Goal: Contribute content: Add original content to the website for others to see

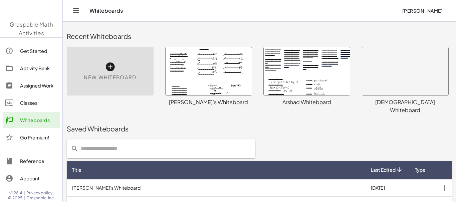
click at [230, 76] on div at bounding box center [208, 71] width 86 height 48
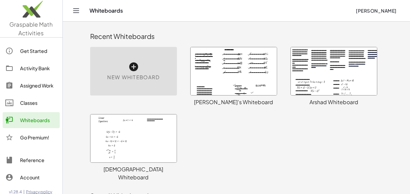
click at [219, 69] on div at bounding box center [233, 71] width 86 height 48
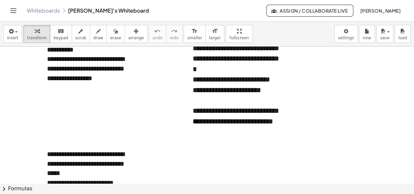
scroll to position [2041, 0]
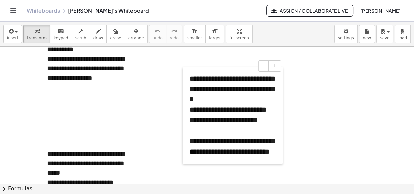
drag, startPoint x: 190, startPoint y: 72, endPoint x: 186, endPoint y: 102, distance: 30.9
click at [186, 102] on div at bounding box center [186, 115] width 7 height 97
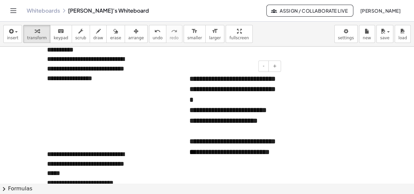
scroll to position [2040, 0]
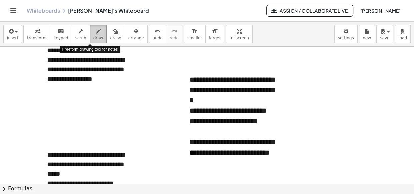
click at [93, 36] on span "draw" at bounding box center [98, 38] width 10 height 5
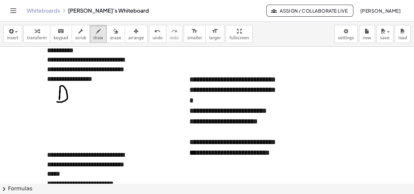
drag, startPoint x: 60, startPoint y: 90, endPoint x: 57, endPoint y: 102, distance: 12.4
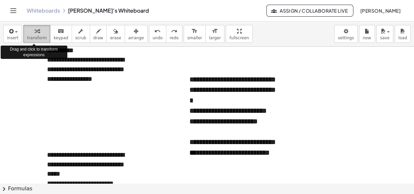
click at [31, 28] on div "button" at bounding box center [37, 31] width 20 height 8
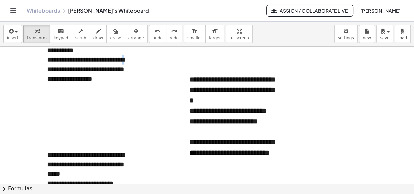
drag, startPoint x: 48, startPoint y: 67, endPoint x: 136, endPoint y: 59, distance: 88.1
click at [118, 82] on div "**********" at bounding box center [90, 69] width 87 height 29
click at [94, 28] on button "draw" at bounding box center [98, 34] width 17 height 18
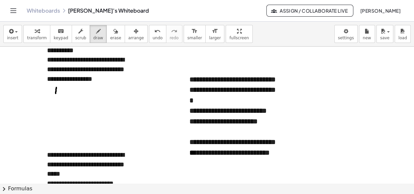
drag, startPoint x: 56, startPoint y: 88, endPoint x: 56, endPoint y: 95, distance: 7.0
drag, startPoint x: 56, startPoint y: 86, endPoint x: 56, endPoint y: 94, distance: 7.3
drag, startPoint x: 57, startPoint y: 89, endPoint x: 57, endPoint y: 94, distance: 5.7
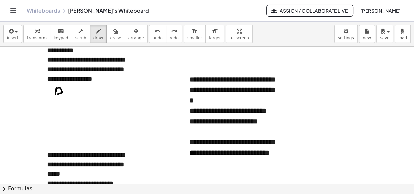
drag, startPoint x: 65, startPoint y: 88, endPoint x: 71, endPoint y: 95, distance: 8.8
drag, startPoint x: 66, startPoint y: 91, endPoint x: 70, endPoint y: 91, distance: 3.7
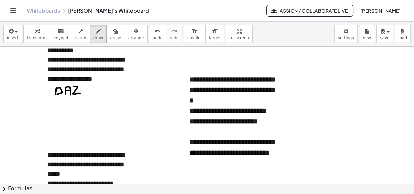
drag, startPoint x: 73, startPoint y: 87, endPoint x: 80, endPoint y: 94, distance: 9.9
drag, startPoint x: 83, startPoint y: 87, endPoint x: 90, endPoint y: 94, distance: 10.1
drag, startPoint x: 94, startPoint y: 88, endPoint x: 100, endPoint y: 95, distance: 9.7
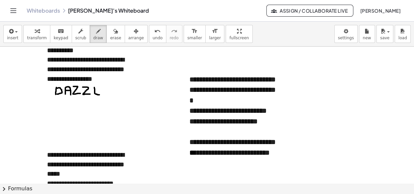
drag, startPoint x: 103, startPoint y: 89, endPoint x: 108, endPoint y: 95, distance: 7.7
drag, startPoint x: 103, startPoint y: 89, endPoint x: 107, endPoint y: 88, distance: 3.5
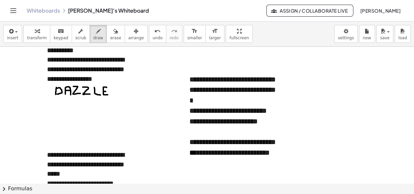
drag, startPoint x: 55, startPoint y: 101, endPoint x: 61, endPoint y: 101, distance: 5.3
drag, startPoint x: 57, startPoint y: 101, endPoint x: 52, endPoint y: 107, distance: 8.1
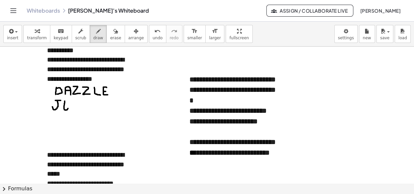
drag, startPoint x: 65, startPoint y: 101, endPoint x: 68, endPoint y: 109, distance: 8.1
drag, startPoint x: 64, startPoint y: 101, endPoint x: 68, endPoint y: 100, distance: 4.5
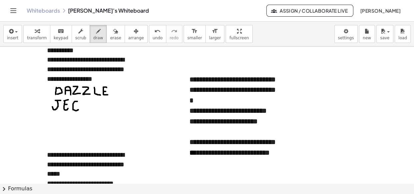
drag, startPoint x: 77, startPoint y: 102, endPoint x: 78, endPoint y: 110, distance: 8.4
drag, startPoint x: 76, startPoint y: 109, endPoint x: 78, endPoint y: 115, distance: 6.2
drag, startPoint x: 82, startPoint y: 101, endPoint x: 86, endPoint y: 101, distance: 4.0
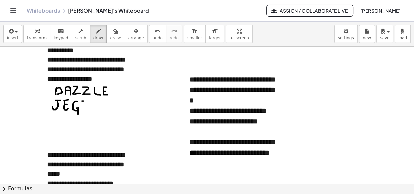
drag, startPoint x: 83, startPoint y: 101, endPoint x: 87, endPoint y: 111, distance: 10.9
drag, startPoint x: 91, startPoint y: 102, endPoint x: 99, endPoint y: 110, distance: 11.1
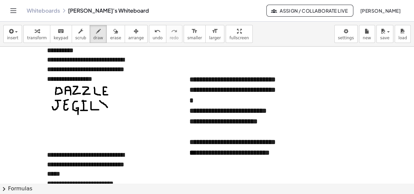
drag, startPoint x: 100, startPoint y: 101, endPoint x: 108, endPoint y: 108, distance: 10.9
drag, startPoint x: 102, startPoint y: 101, endPoint x: 107, endPoint y: 110, distance: 9.9
drag, startPoint x: 107, startPoint y: 101, endPoint x: 102, endPoint y: 111, distance: 11.2
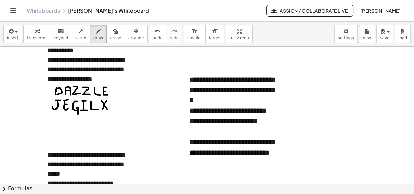
drag, startPoint x: 55, startPoint y: 138, endPoint x: 64, endPoint y: 146, distance: 12.1
drag, startPoint x: 66, startPoint y: 138, endPoint x: 73, endPoint y: 137, distance: 7.0
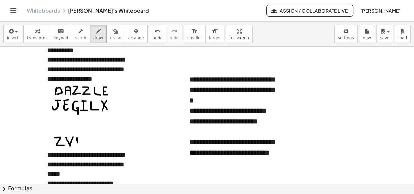
drag, startPoint x: 77, startPoint y: 138, endPoint x: 77, endPoint y: 146, distance: 7.7
drag, startPoint x: 77, startPoint y: 141, endPoint x: 83, endPoint y: 147, distance: 8.5
drag, startPoint x: 86, startPoint y: 137, endPoint x: 86, endPoint y: 146, distance: 9.7
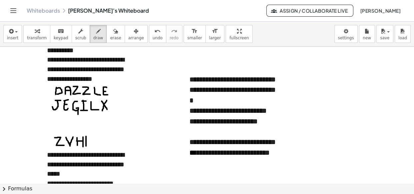
drag, startPoint x: 86, startPoint y: 135, endPoint x: 93, endPoint y: 142, distance: 10.1
drag, startPoint x: 87, startPoint y: 137, endPoint x: 94, endPoint y: 145, distance: 10.9
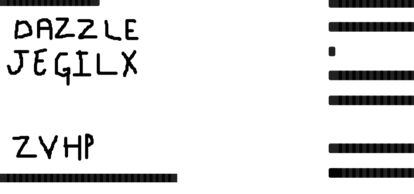
drag, startPoint x: 86, startPoint y: 137, endPoint x: 87, endPoint y: 141, distance: 4.4
drag, startPoint x: 86, startPoint y: 137, endPoint x: 92, endPoint y: 145, distance: 10.0
drag, startPoint x: 95, startPoint y: 137, endPoint x: 99, endPoint y: 145, distance: 9.6
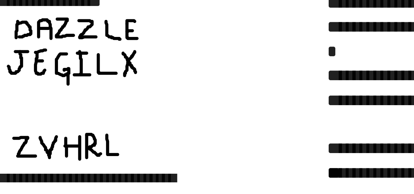
drag, startPoint x: 101, startPoint y: 137, endPoint x: 106, endPoint y: 145, distance: 8.9
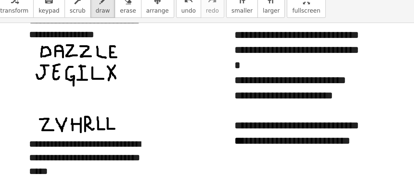
scroll to position [2068, 0]
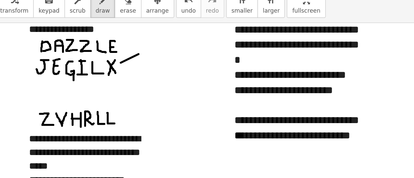
drag, startPoint x: 111, startPoint y: 74, endPoint x: 123, endPoint y: 68, distance: 13.7
drag, startPoint x: 216, startPoint y: 56, endPoint x: 223, endPoint y: 56, distance: 6.7
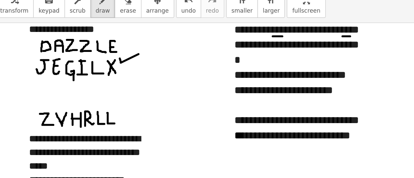
drag, startPoint x: 265, startPoint y: 56, endPoint x: 270, endPoint y: 56, distance: 5.3
drag, startPoint x: 54, startPoint y: 72, endPoint x: 57, endPoint y: 72, distance: 3.7
drag, startPoint x: 270, startPoint y: 119, endPoint x: 277, endPoint y: 119, distance: 7.3
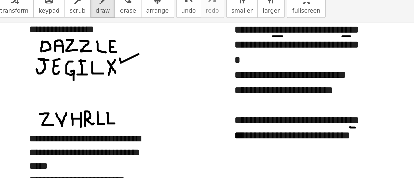
drag, startPoint x: 54, startPoint y: 95, endPoint x: 60, endPoint y: 95, distance: 6.7
drag, startPoint x: 57, startPoint y: 95, endPoint x: 57, endPoint y: 103, distance: 8.3
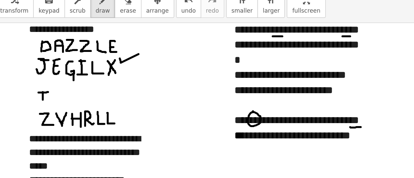
drag, startPoint x: 225, startPoint y: 56, endPoint x: 231, endPoint y: 56, distance: 6.0
drag, startPoint x: 189, startPoint y: 56, endPoint x: 194, endPoint y: 56, distance: 5.7
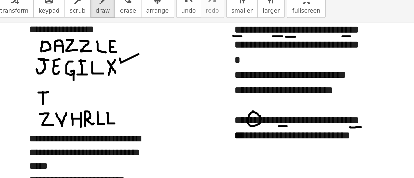
drag, startPoint x: 220, startPoint y: 118, endPoint x: 226, endPoint y: 118, distance: 5.3
drag, startPoint x: 260, startPoint y: 87, endPoint x: 268, endPoint y: 87, distance: 7.3
drag, startPoint x: 65, startPoint y: 96, endPoint x: 73, endPoint y: 102, distance: 10.0
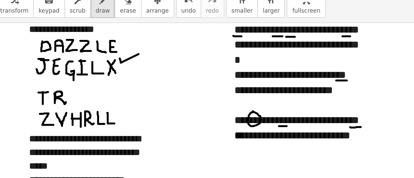
drag, startPoint x: 240, startPoint y: 56, endPoint x: 247, endPoint y: 56, distance: 7.3
drag, startPoint x: 270, startPoint y: 119, endPoint x: 265, endPoint y: 119, distance: 4.7
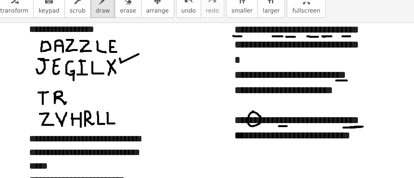
drag, startPoint x: 78, startPoint y: 95, endPoint x: 81, endPoint y: 101, distance: 6.9
drag, startPoint x: 77, startPoint y: 98, endPoint x: 82, endPoint y: 104, distance: 7.3
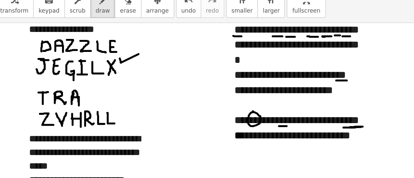
drag, startPoint x: 259, startPoint y: 55, endPoint x: 263, endPoint y: 55, distance: 3.7
drag, startPoint x: 84, startPoint y: 94, endPoint x: 90, endPoint y: 94, distance: 6.3
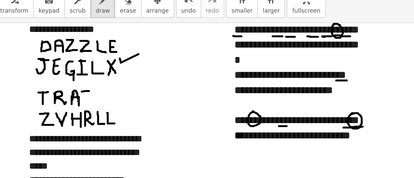
drag, startPoint x: 87, startPoint y: 94, endPoint x: 90, endPoint y: 104, distance: 9.9
drag, startPoint x: 93, startPoint y: 94, endPoint x: 98, endPoint y: 102, distance: 8.9
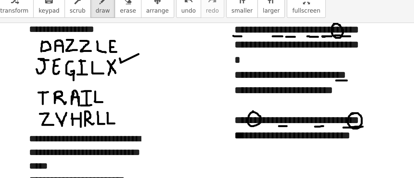
drag, startPoint x: 245, startPoint y: 119, endPoint x: 251, endPoint y: 118, distance: 5.7
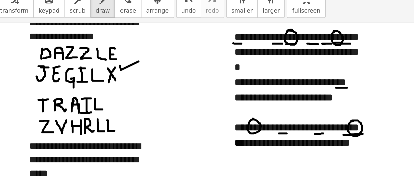
scroll to position [2063, 0]
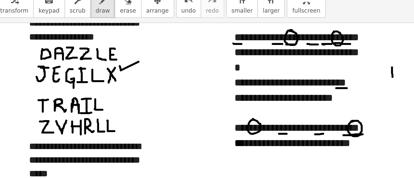
drag, startPoint x: 299, startPoint y: 77, endPoint x: 299, endPoint y: 84, distance: 6.7
drag, startPoint x: 304, startPoint y: 79, endPoint x: 305, endPoint y: 83, distance: 4.5
drag, startPoint x: 202, startPoint y: 92, endPoint x: 207, endPoint y: 93, distance: 5.0
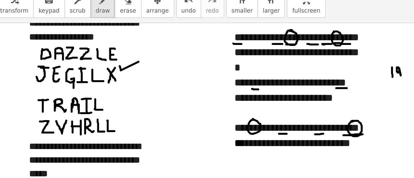
drag, startPoint x: 103, startPoint y: 99, endPoint x: 101, endPoint y: 108, distance: 8.7
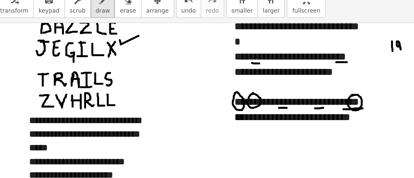
scroll to position [2080, 0]
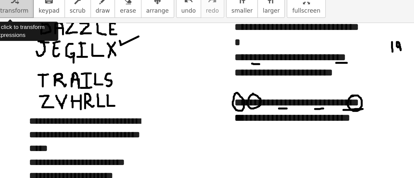
click at [38, 36] on span "transform" at bounding box center [37, 38] width 20 height 5
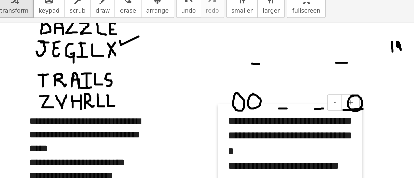
drag, startPoint x: 187, startPoint y: 63, endPoint x: 182, endPoint y: 140, distance: 77.5
click at [182, 140] on div at bounding box center [181, 151] width 7 height 97
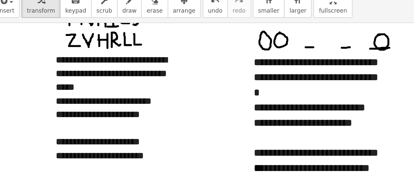
scroll to position [2124, 0]
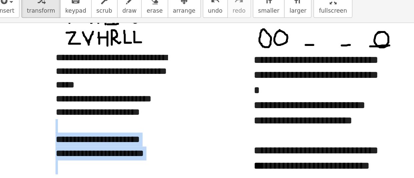
drag, startPoint x: 109, startPoint y: 142, endPoint x: 53, endPoint y: 121, distance: 60.0
click at [53, 121] on div at bounding box center [90, 118] width 87 height 10
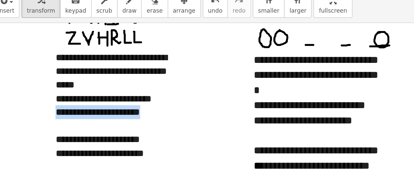
drag, startPoint x: 108, startPoint y: 110, endPoint x: 48, endPoint y: 111, distance: 60.4
click at [48, 111] on div "**********" at bounding box center [90, 109] width 87 height 10
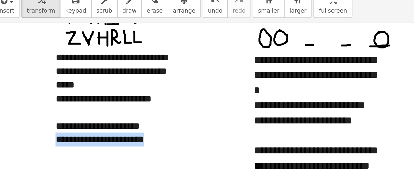
drag, startPoint x: 109, startPoint y: 128, endPoint x: 43, endPoint y: 127, distance: 65.7
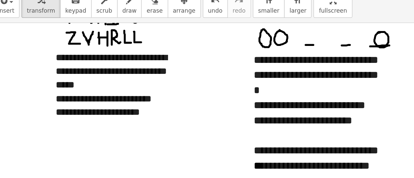
click at [64, 133] on div at bounding box center [90, 137] width 87 height 10
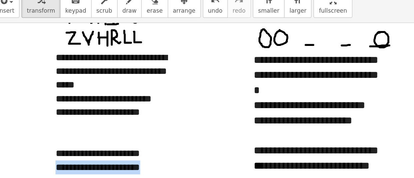
drag, startPoint x: 111, startPoint y: 148, endPoint x: 48, endPoint y: 145, distance: 62.4
click at [48, 145] on div "**********" at bounding box center [90, 147] width 87 height 10
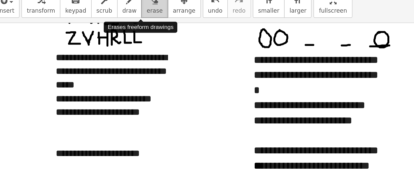
click at [106, 35] on button "erase" at bounding box center [115, 34] width 18 height 18
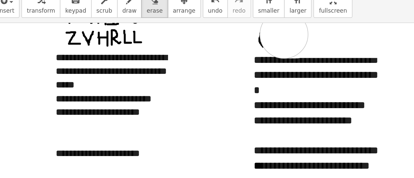
drag, startPoint x: 293, startPoint y: 55, endPoint x: 198, endPoint y: 55, distance: 95.1
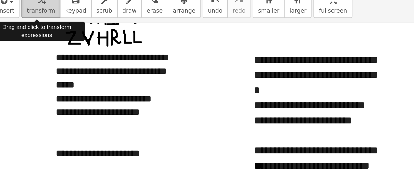
click at [29, 36] on span "transform" at bounding box center [37, 38] width 20 height 5
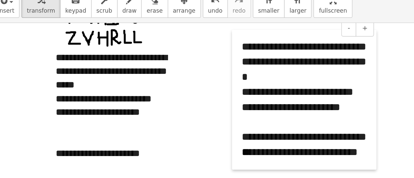
drag, startPoint x: 182, startPoint y: 97, endPoint x: 95, endPoint y: 109, distance: 87.6
click at [174, 88] on div at bounding box center [172, 99] width 7 height 97
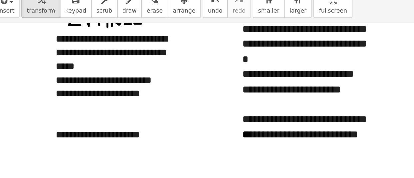
scroll to position [2139, 0]
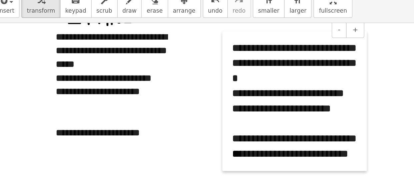
drag, startPoint x: 173, startPoint y: 76, endPoint x: 166, endPoint y: 91, distance: 16.3
click at [166, 91] on div at bounding box center [166, 100] width 7 height 97
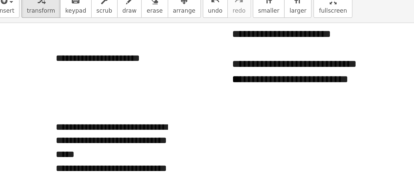
scroll to position [2191, 0]
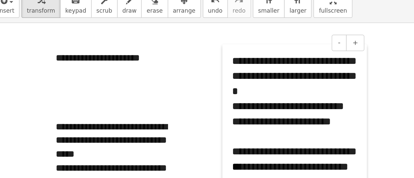
drag, startPoint x: 167, startPoint y: 59, endPoint x: 167, endPoint y: 122, distance: 62.7
click at [167, 122] on div at bounding box center [166, 109] width 7 height 97
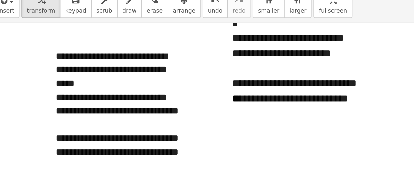
scroll to position [2242, 0]
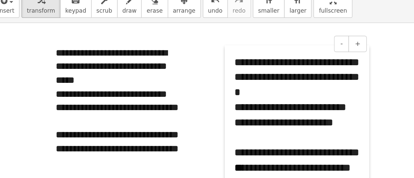
drag, startPoint x: 166, startPoint y: 72, endPoint x: 169, endPoint y: 126, distance: 54.1
click at [169, 126] on div at bounding box center [167, 110] width 7 height 97
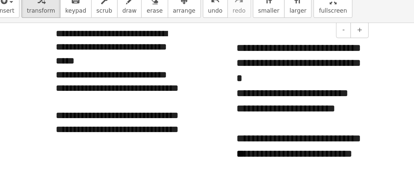
scroll to position [2257, 0]
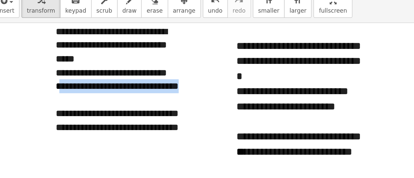
drag, startPoint x: 127, startPoint y: 89, endPoint x: 49, endPoint y: 90, distance: 77.4
click at [49, 90] on div "**********" at bounding box center [90, 91] width 87 height 10
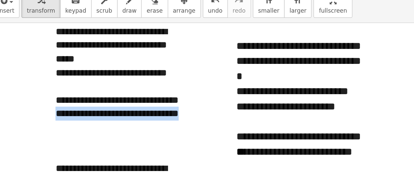
drag, startPoint x: 128, startPoint y: 113, endPoint x: 49, endPoint y: 107, distance: 78.9
click at [49, 107] on div "**********" at bounding box center [90, 110] width 87 height 10
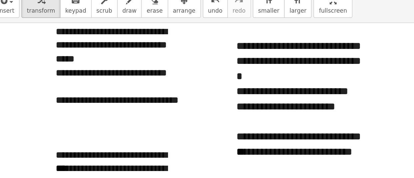
click at [53, 125] on div at bounding box center [90, 129] width 87 height 10
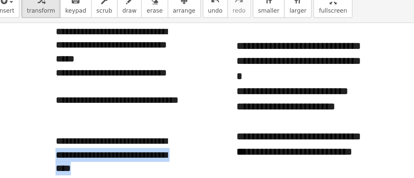
drag, startPoint x: 130, startPoint y: 135, endPoint x: 47, endPoint y: 134, distance: 83.4
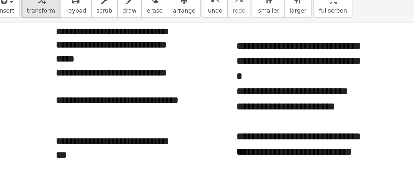
scroll to position [2254, 0]
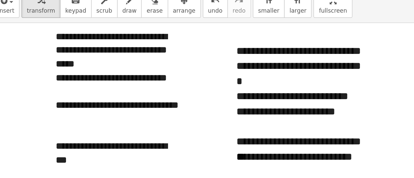
click at [51, 94] on div at bounding box center [90, 94] width 87 height 10
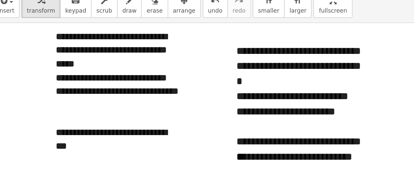
click at [74, 148] on div at bounding box center [90, 151] width 87 height 10
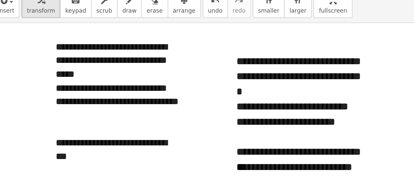
scroll to position [2246, 0]
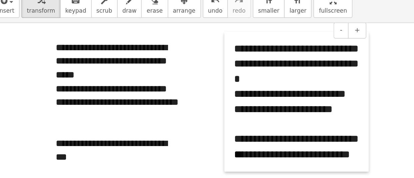
drag, startPoint x: 170, startPoint y: 101, endPoint x: 168, endPoint y: 92, distance: 9.1
click at [168, 92] on div at bounding box center [167, 101] width 7 height 97
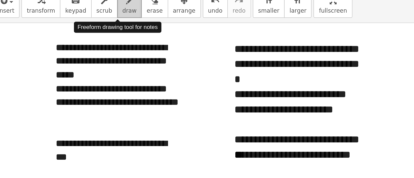
click at [93, 36] on span "draw" at bounding box center [98, 38] width 10 height 5
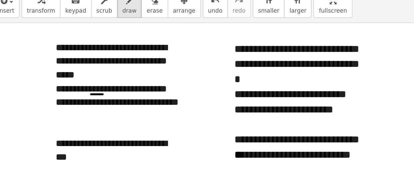
drag, startPoint x: 72, startPoint y: 96, endPoint x: 80, endPoint y: 96, distance: 8.0
drag, startPoint x: 73, startPoint y: 106, endPoint x: 77, endPoint y: 106, distance: 4.0
drag, startPoint x: 169, startPoint y: 69, endPoint x: 177, endPoint y: 69, distance: 7.7
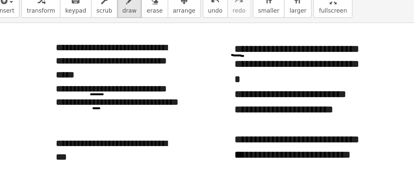
drag, startPoint x: 192, startPoint y: 69, endPoint x: 198, endPoint y: 69, distance: 6.0
drag, startPoint x: 78, startPoint y: 133, endPoint x: 83, endPoint y: 133, distance: 5.3
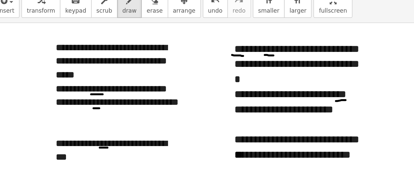
drag, startPoint x: 241, startPoint y: 101, endPoint x: 248, endPoint y: 100, distance: 6.7
drag, startPoint x: 182, startPoint y: 132, endPoint x: 188, endPoint y: 132, distance: 6.3
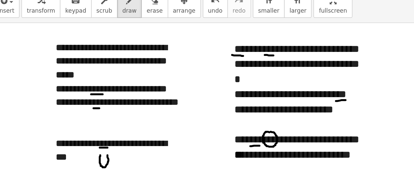
drag, startPoint x: 78, startPoint y: 138, endPoint x: 83, endPoint y: 138, distance: 5.0
drag, startPoint x: 46, startPoint y: 139, endPoint x: 52, endPoint y: 139, distance: 6.0
drag, startPoint x: 50, startPoint y: 139, endPoint x: 46, endPoint y: 145, distance: 7.2
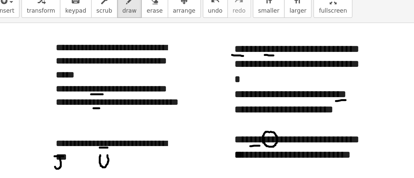
drag, startPoint x: 62, startPoint y: 139, endPoint x: 68, endPoint y: 145, distance: 8.5
drag, startPoint x: 62, startPoint y: 141, endPoint x: 67, endPoint y: 140, distance: 5.0
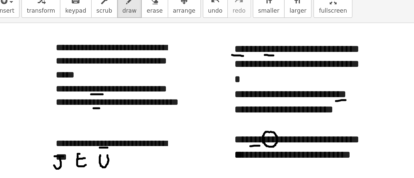
drag, startPoint x: 90, startPoint y: 139, endPoint x: 97, endPoint y: 139, distance: 6.3
drag, startPoint x: 104, startPoint y: 138, endPoint x: 111, endPoint y: 136, distance: 7.2
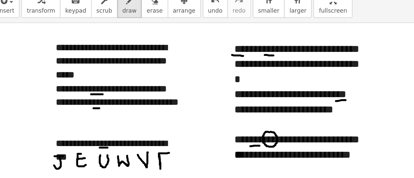
drag, startPoint x: 119, startPoint y: 138, endPoint x: 127, endPoint y: 137, distance: 8.2
drag, startPoint x: 120, startPoint y: 142, endPoint x: 128, endPoint y: 142, distance: 7.3
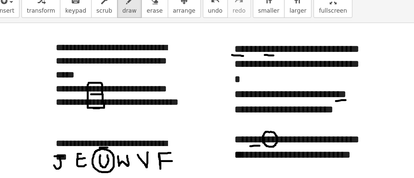
drag, startPoint x: 77, startPoint y: 106, endPoint x: 81, endPoint y: 121, distance: 15.7
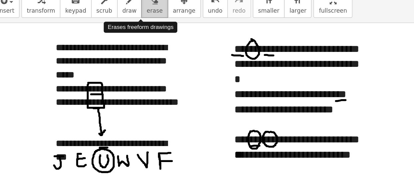
click at [113, 32] on icon "button" at bounding box center [115, 31] width 5 height 8
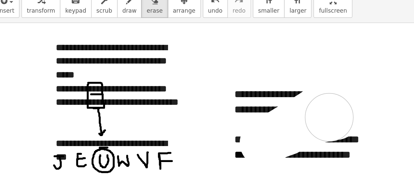
drag, startPoint x: 183, startPoint y: 57, endPoint x: 178, endPoint y: 126, distance: 68.9
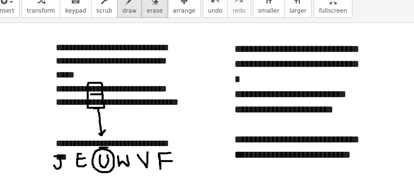
click at [96, 33] on icon "button" at bounding box center [98, 31] width 5 height 8
drag, startPoint x: 171, startPoint y: 59, endPoint x: 168, endPoint y: 59, distance: 3.4
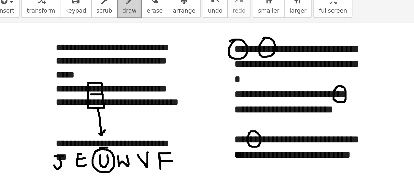
click at [94, 38] on button "draw" at bounding box center [98, 34] width 17 height 18
click at [110, 40] on span "erase" at bounding box center [115, 38] width 11 height 5
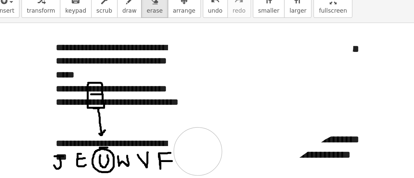
drag, startPoint x: 237, startPoint y: 63, endPoint x: 48, endPoint y: 135, distance: 202.3
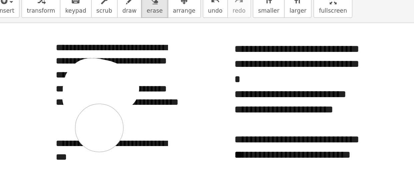
drag, startPoint x: 88, startPoint y: 92, endPoint x: 77, endPoint y: 119, distance: 29.8
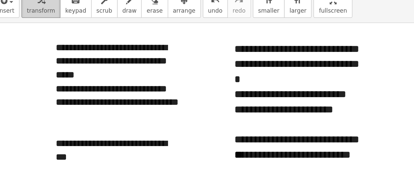
click at [35, 37] on span "transform" at bounding box center [37, 38] width 20 height 5
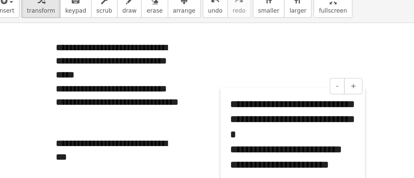
drag, startPoint x: 169, startPoint y: 75, endPoint x: 166, endPoint y: 137, distance: 62.1
click at [166, 137] on div at bounding box center [164, 139] width 7 height 97
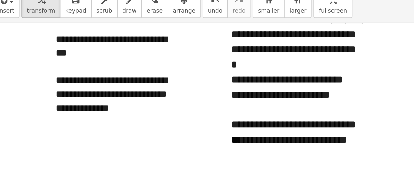
scroll to position [2319, 0]
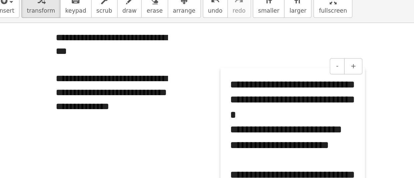
drag, startPoint x: 164, startPoint y: 78, endPoint x: 164, endPoint y: 114, distance: 36.7
click at [164, 114] on div at bounding box center [164, 126] width 7 height 97
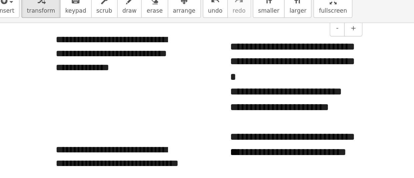
scroll to position [2347, 0]
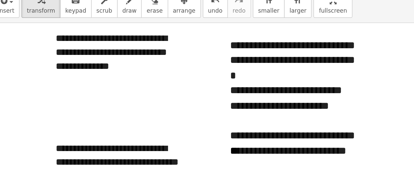
click at [89, 115] on div at bounding box center [90, 115] width 87 height 10
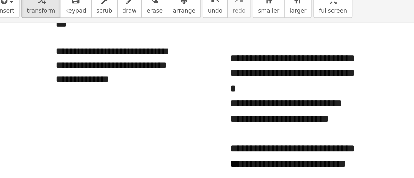
scroll to position [2339, 0]
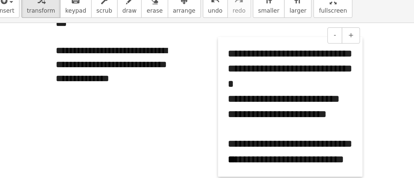
drag, startPoint x: 167, startPoint y: 87, endPoint x: 164, endPoint y: 82, distance: 6.0
click at [164, 82] on div at bounding box center [163, 104] width 7 height 97
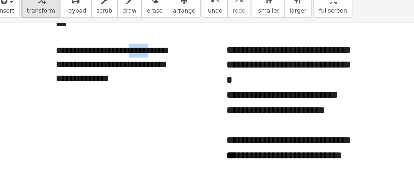
drag, startPoint x: 98, startPoint y: 65, endPoint x: 116, endPoint y: 66, distance: 18.0
click at [116, 66] on div "**********" at bounding box center [90, 75] width 87 height 29
copy div "*****"
click at [66, 100] on div at bounding box center [90, 104] width 87 height 10
click at [52, 106] on div "*****" at bounding box center [90, 104] width 87 height 10
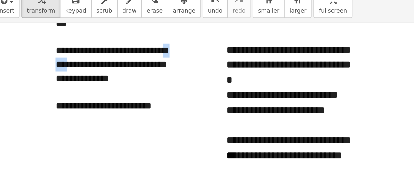
drag, startPoint x: 48, startPoint y: 76, endPoint x: 69, endPoint y: 77, distance: 20.4
click at [69, 77] on div "**********" at bounding box center [90, 75] width 87 height 29
copy div "*****"
click at [47, 111] on div at bounding box center [90, 114] width 87 height 10
click at [50, 113] on div "*****" at bounding box center [90, 114] width 87 height 10
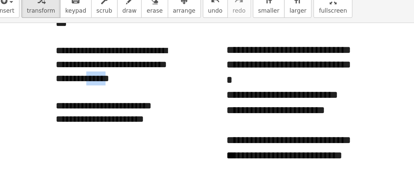
drag, startPoint x: 108, startPoint y: 85, endPoint x: 128, endPoint y: 86, distance: 20.4
click at [128, 86] on div "**********" at bounding box center [90, 75] width 87 height 29
copy div "*****"
click at [49, 143] on div at bounding box center [90, 142] width 87 height 10
click at [51, 140] on div "*****" at bounding box center [90, 142] width 87 height 10
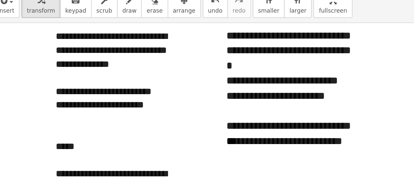
scroll to position [2352, 0]
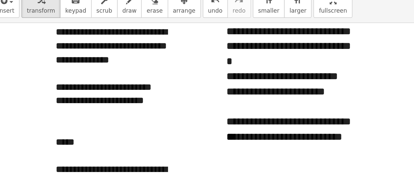
click at [55, 138] on div at bounding box center [90, 139] width 87 height 10
click at [50, 129] on div "*****" at bounding box center [90, 129] width 87 height 10
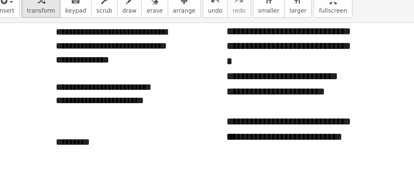
click at [63, 128] on div "*********" at bounding box center [90, 129] width 87 height 10
click at [73, 130] on div "**********" at bounding box center [90, 129] width 87 height 10
click at [88, 129] on div "**********" at bounding box center [90, 129] width 87 height 10
click at [70, 129] on div "**********" at bounding box center [90, 129] width 87 height 10
click at [59, 128] on div "**********" at bounding box center [90, 129] width 87 height 10
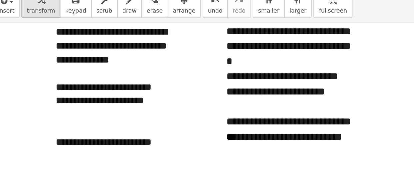
click at [75, 129] on div "**********" at bounding box center [90, 129] width 87 height 10
click at [50, 122] on div at bounding box center [90, 120] width 87 height 10
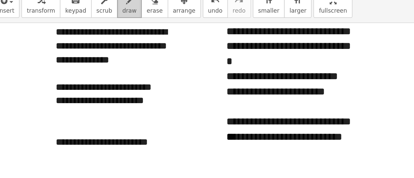
click at [93, 37] on span "draw" at bounding box center [98, 38] width 10 height 5
drag, startPoint x: 50, startPoint y: 116, endPoint x: 50, endPoint y: 121, distance: 5.0
drag, startPoint x: 48, startPoint y: 118, endPoint x: 51, endPoint y: 125, distance: 7.4
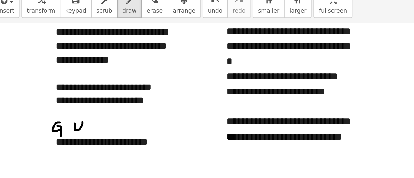
drag, startPoint x: 60, startPoint y: 116, endPoint x: 66, endPoint y: 115, distance: 5.6
drag, startPoint x: 60, startPoint y: 115, endPoint x: 64, endPoint y: 121, distance: 6.9
drag, startPoint x: 61, startPoint y: 115, endPoint x: 65, endPoint y: 115, distance: 4.0
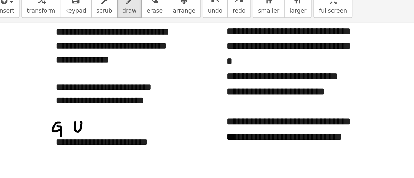
drag, startPoint x: 236, startPoint y: 88, endPoint x: 242, endPoint y: 88, distance: 6.0
drag, startPoint x: 226, startPoint y: 57, endPoint x: 232, endPoint y: 57, distance: 5.3
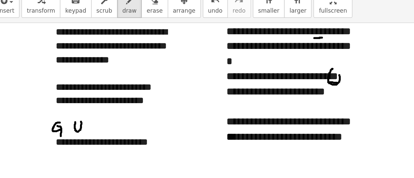
drag, startPoint x: 232, startPoint y: 119, endPoint x: 238, endPoint y: 119, distance: 6.0
drag, startPoint x: 71, startPoint y: 115, endPoint x: 75, endPoint y: 115, distance: 4.0
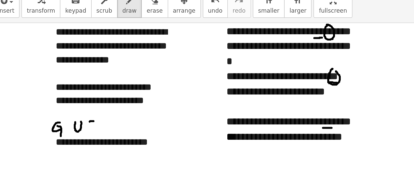
drag, startPoint x: 73, startPoint y: 115, endPoint x: 76, endPoint y: 121, distance: 7.0
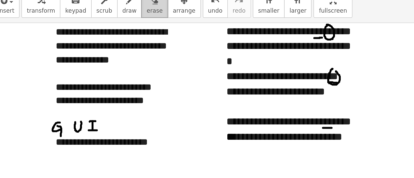
click at [106, 38] on button "erase" at bounding box center [115, 34] width 18 height 18
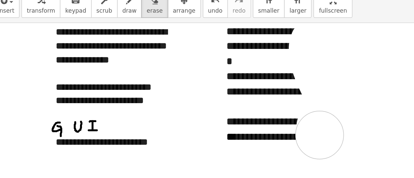
drag, startPoint x: 251, startPoint y: 55, endPoint x: 89, endPoint y: 43, distance: 162.2
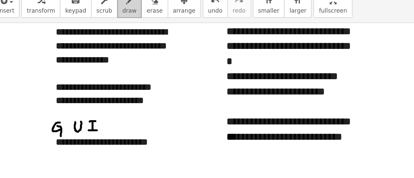
click at [96, 34] on icon "button" at bounding box center [98, 31] width 5 height 8
drag, startPoint x: 208, startPoint y: 119, endPoint x: 213, endPoint y: 119, distance: 5.0
drag, startPoint x: 176, startPoint y: 120, endPoint x: 183, endPoint y: 120, distance: 6.7
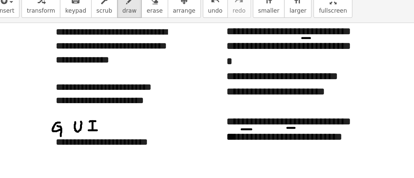
drag, startPoint x: 218, startPoint y: 57, endPoint x: 224, endPoint y: 57, distance: 5.7
drag, startPoint x: 84, startPoint y: 115, endPoint x: 89, endPoint y: 119, distance: 6.7
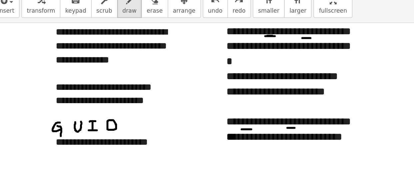
drag, startPoint x: 83, startPoint y: 115, endPoint x: 83, endPoint y: 120, distance: 5.7
drag, startPoint x: 99, startPoint y: 95, endPoint x: 102, endPoint y: 95, distance: 3.7
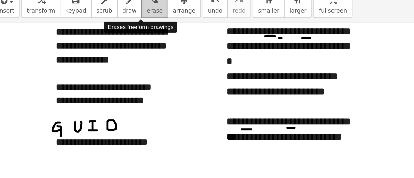
click at [112, 39] on button "erase" at bounding box center [115, 34] width 18 height 18
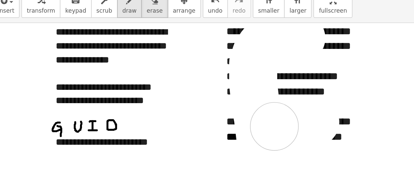
drag, startPoint x: 217, startPoint y: 57, endPoint x: 93, endPoint y: 32, distance: 127.3
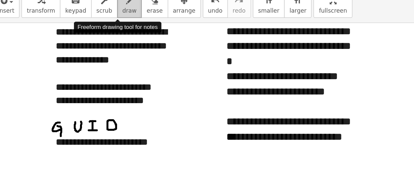
click at [96, 32] on icon "button" at bounding box center [98, 31] width 5 height 8
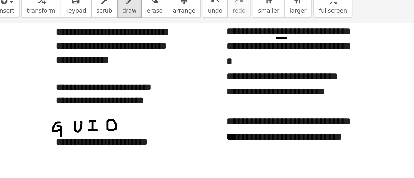
drag, startPoint x: 200, startPoint y: 57, endPoint x: 208, endPoint y: 57, distance: 8.0
drag, startPoint x: 234, startPoint y: 119, endPoint x: 240, endPoint y: 119, distance: 6.0
drag, startPoint x: 165, startPoint y: 89, endPoint x: 171, endPoint y: 88, distance: 6.0
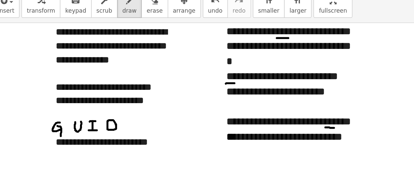
drag, startPoint x: 98, startPoint y: 113, endPoint x: 103, endPoint y: 119, distance: 7.8
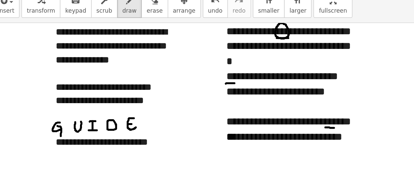
drag, startPoint x: 98, startPoint y: 113, endPoint x: 102, endPoint y: 113, distance: 4.3
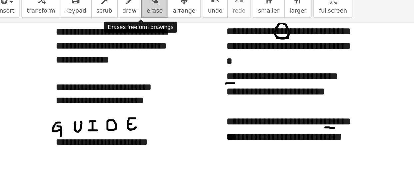
click at [110, 37] on span "erase" at bounding box center [115, 38] width 11 height 5
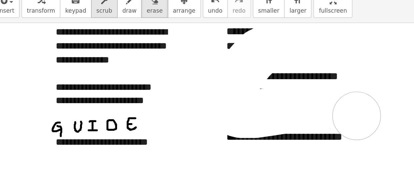
drag, startPoint x: 250, startPoint y: 59, endPoint x: 68, endPoint y: 41, distance: 182.0
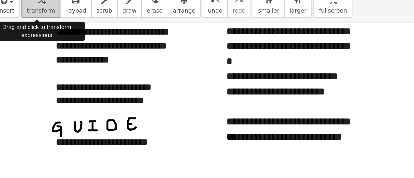
click at [24, 40] on button "transform" at bounding box center [36, 34] width 27 height 18
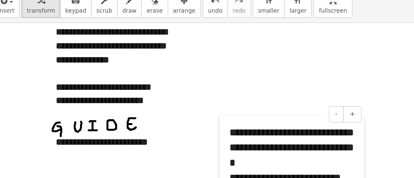
drag, startPoint x: 163, startPoint y: 74, endPoint x: 165, endPoint y: 144, distance: 70.4
click at [165, 144] on div at bounding box center [164, 159] width 7 height 97
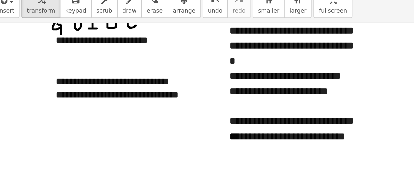
scroll to position [2423, 0]
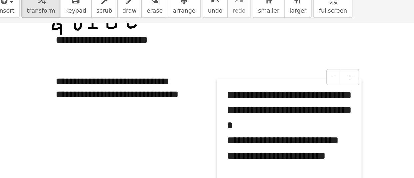
drag, startPoint x: 163, startPoint y: 74, endPoint x: 162, endPoint y: 119, distance: 45.1
click at [162, 119] on div at bounding box center [162, 133] width 7 height 97
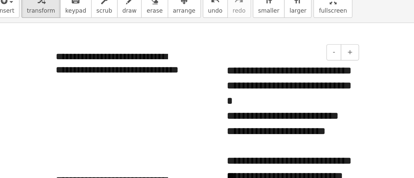
scroll to position [2440, 0]
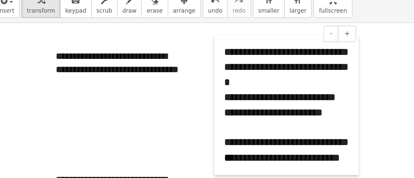
drag, startPoint x: 163, startPoint y: 112, endPoint x: 161, endPoint y: 99, distance: 12.8
click at [161, 99] on div at bounding box center [160, 103] width 7 height 97
click at [67, 146] on div at bounding box center [90, 146] width 87 height 10
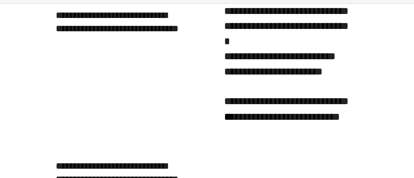
scroll to position [2446, 0]
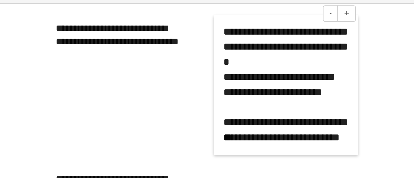
drag, startPoint x: 159, startPoint y: 92, endPoint x: 158, endPoint y: 97, distance: 5.3
click at [158, 97] on div at bounding box center [160, 102] width 7 height 97
click at [53, 94] on div at bounding box center [90, 92] width 87 height 10
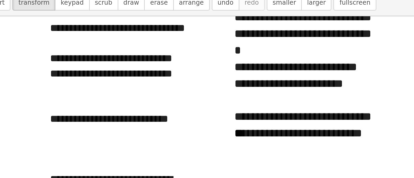
scroll to position [2465, 0]
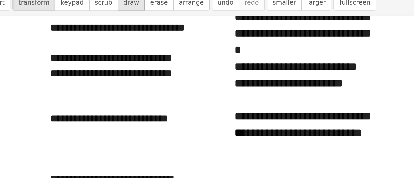
click at [93, 37] on span "draw" at bounding box center [98, 38] width 10 height 5
drag, startPoint x: 47, startPoint y: 119, endPoint x: 52, endPoint y: 118, distance: 5.4
click at [52, 118] on div at bounding box center [207, 104] width 414 height 5044
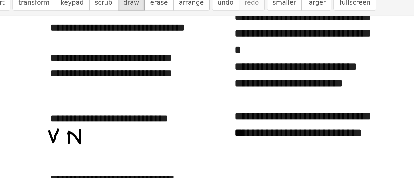
drag, startPoint x: 59, startPoint y: 121, endPoint x: 66, endPoint y: 119, distance: 7.6
click at [66, 119] on div at bounding box center [207, 104] width 414 height 5044
drag, startPoint x: 73, startPoint y: 119, endPoint x: 81, endPoint y: 119, distance: 8.7
click at [81, 119] on div at bounding box center [207, 104] width 414 height 5044
drag, startPoint x: 78, startPoint y: 118, endPoint x: 74, endPoint y: 126, distance: 9.0
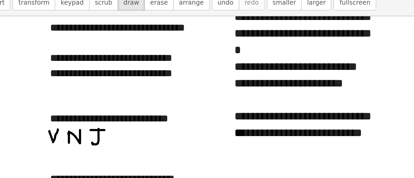
click at [74, 126] on div at bounding box center [207, 104] width 414 height 5044
drag, startPoint x: 89, startPoint y: 119, endPoint x: 94, endPoint y: 119, distance: 4.7
click at [94, 119] on div at bounding box center [207, 104] width 414 height 5044
drag, startPoint x: 103, startPoint y: 118, endPoint x: 109, endPoint y: 126, distance: 9.7
click at [109, 126] on div at bounding box center [207, 104] width 414 height 5044
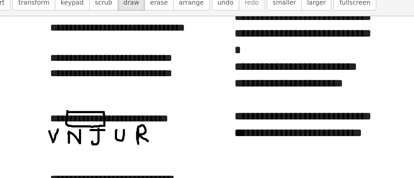
click at [58, 107] on div at bounding box center [207, 104] width 414 height 5044
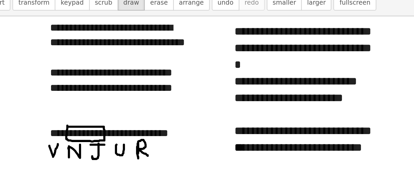
scroll to position [2455, 0]
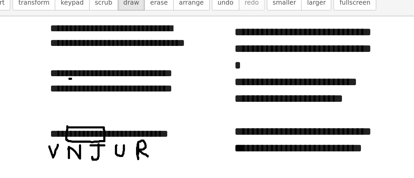
drag, startPoint x: 59, startPoint y: 86, endPoint x: 64, endPoint y: 86, distance: 5.0
click at [64, 86] on div at bounding box center [207, 113] width 414 height 5044
drag, startPoint x: 59, startPoint y: 95, endPoint x: 63, endPoint y: 95, distance: 3.7
click at [63, 95] on div at bounding box center [207, 113] width 414 height 5044
drag, startPoint x: 234, startPoint y: 92, endPoint x: 239, endPoint y: 92, distance: 5.0
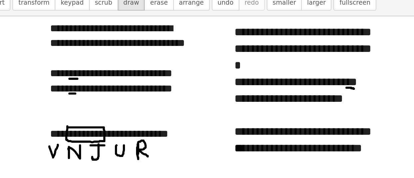
click at [239, 92] on div at bounding box center [207, 113] width 414 height 5044
click at [233, 62] on div at bounding box center [207, 113] width 414 height 5044
click at [234, 53] on div at bounding box center [207, 113] width 414 height 5044
click at [199, 61] on div at bounding box center [207, 113] width 414 height 5044
drag, startPoint x: 194, startPoint y: 124, endPoint x: 200, endPoint y: 124, distance: 6.7
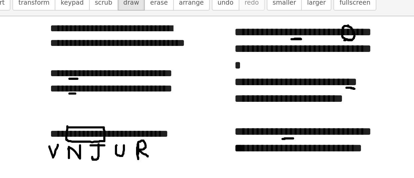
click at [200, 124] on div at bounding box center [207, 113] width 414 height 5044
drag, startPoint x: 59, startPoint y: 107, endPoint x: 64, endPoint y: 107, distance: 5.3
click at [64, 107] on div at bounding box center [207, 113] width 414 height 5044
drag, startPoint x: 73, startPoint y: 87, endPoint x: 78, endPoint y: 87, distance: 5.0
click at [78, 87] on div at bounding box center [207, 113] width 414 height 5044
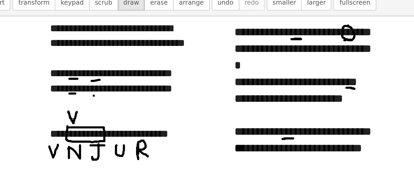
drag, startPoint x: 75, startPoint y: 97, endPoint x: 80, endPoint y: 97, distance: 5.7
click at [80, 97] on div at bounding box center [207, 113] width 414 height 5044
click at [110, 39] on span "erase" at bounding box center [115, 38] width 11 height 5
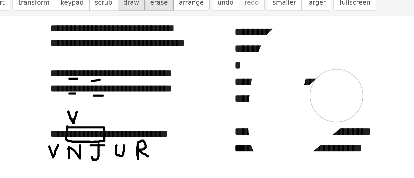
drag, startPoint x: 253, startPoint y: 50, endPoint x: 88, endPoint y: 43, distance: 164.9
click at [200, 125] on div at bounding box center [207, 113] width 414 height 5044
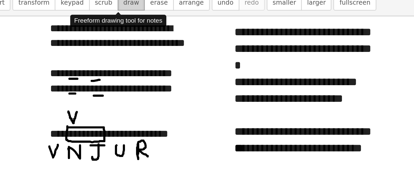
click at [93, 36] on span "draw" at bounding box center [98, 38] width 10 height 5
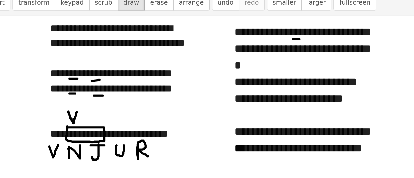
drag, startPoint x: 200, startPoint y: 61, endPoint x: 204, endPoint y: 61, distance: 4.0
click at [204, 61] on div at bounding box center [207, 113] width 414 height 5044
drag, startPoint x: 185, startPoint y: 124, endPoint x: 190, endPoint y: 124, distance: 4.7
click at [190, 124] on div at bounding box center [207, 113] width 414 height 5044
drag, startPoint x: 164, startPoint y: 61, endPoint x: 171, endPoint y: 61, distance: 7.0
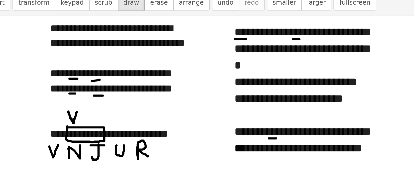
click at [171, 61] on div at bounding box center [207, 113] width 414 height 5044
drag, startPoint x: 225, startPoint y: 92, endPoint x: 231, endPoint y: 92, distance: 6.0
click at [231, 92] on div at bounding box center [207, 113] width 414 height 5044
click at [76, 107] on div at bounding box center [207, 113] width 414 height 5044
drag, startPoint x: 77, startPoint y: 110, endPoint x: 81, endPoint y: 114, distance: 5.5
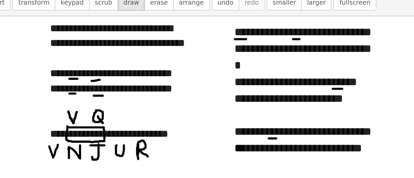
click at [81, 114] on div at bounding box center [207, 113] width 414 height 5044
drag, startPoint x: 45, startPoint y: 78, endPoint x: 45, endPoint y: 95, distance: 17.3
click at [45, 95] on div at bounding box center [207, 113] width 414 height 5044
click at [35, 84] on div at bounding box center [207, 113] width 414 height 5044
drag, startPoint x: 35, startPoint y: 84, endPoint x: 39, endPoint y: 80, distance: 5.7
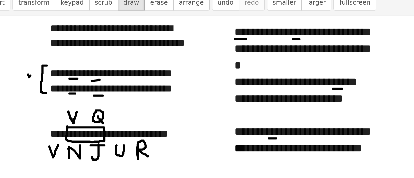
click at [39, 80] on div at bounding box center [207, 113] width 414 height 5044
drag, startPoint x: 33, startPoint y: 123, endPoint x: 43, endPoint y: 118, distance: 11.0
click at [43, 118] on div at bounding box center [207, 113] width 414 height 5044
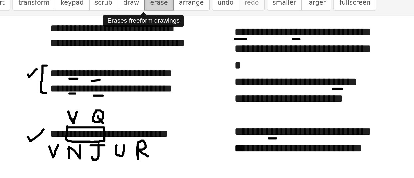
click at [106, 42] on button "erase" at bounding box center [115, 34] width 18 height 18
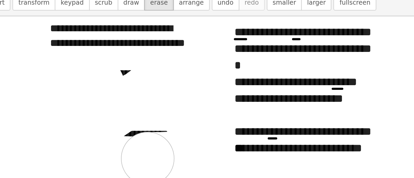
drag, startPoint x: 77, startPoint y: 90, endPoint x: 68, endPoint y: 129, distance: 40.8
click at [68, 129] on div at bounding box center [207, 113] width 414 height 5044
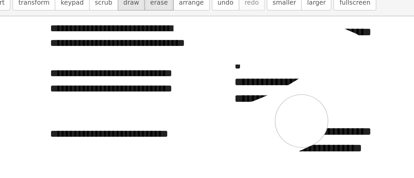
drag, startPoint x: 151, startPoint y: 62, endPoint x: 89, endPoint y: 37, distance: 66.5
click at [226, 104] on div at bounding box center [207, 113] width 414 height 5044
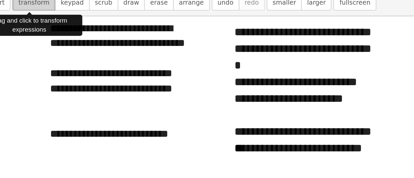
click at [32, 39] on span "transform" at bounding box center [37, 38] width 20 height 5
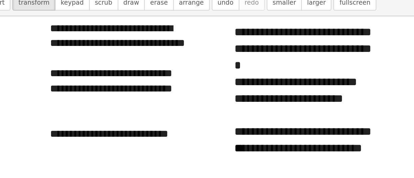
scroll to position [2463, 0]
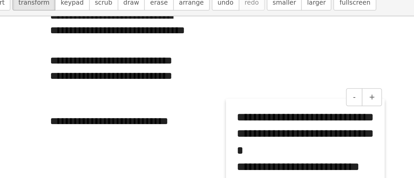
drag, startPoint x: 161, startPoint y: 70, endPoint x: 163, endPoint y: 134, distance: 64.1
click at [163, 134] on div at bounding box center [161, 147] width 7 height 97
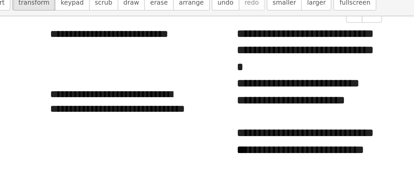
scroll to position [2519, 0]
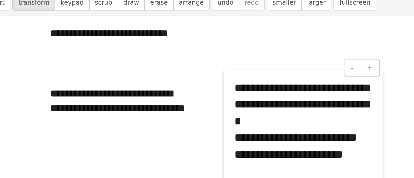
drag, startPoint x: 164, startPoint y: 88, endPoint x: 164, endPoint y: 134, distance: 45.7
click at [163, 134] on div at bounding box center [160, 128] width 7 height 97
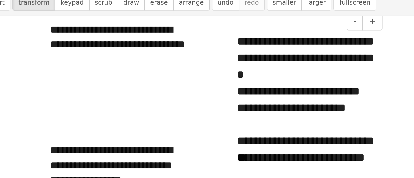
scroll to position [2550, 0]
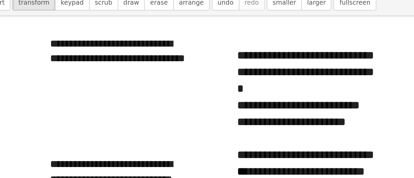
click at [92, 121] on div at bounding box center [90, 121] width 87 height 10
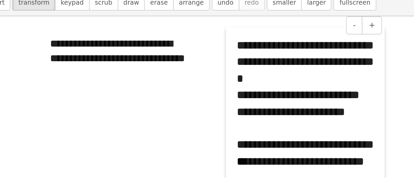
drag, startPoint x: 164, startPoint y: 100, endPoint x: 164, endPoint y: 94, distance: 6.3
click at [164, 94] on div at bounding box center [161, 101] width 7 height 97
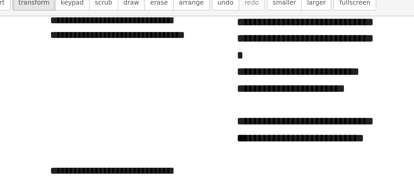
scroll to position [2564, 0]
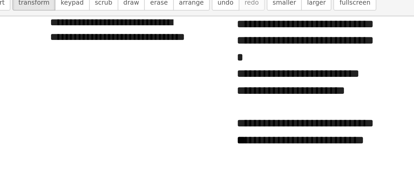
click at [53, 81] on div at bounding box center [90, 79] width 87 height 10
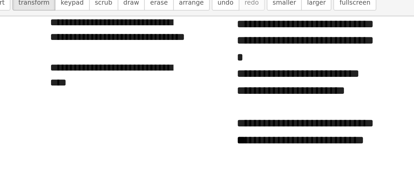
click at [75, 81] on div "**********" at bounding box center [90, 79] width 87 height 10
click at [46, 89] on div at bounding box center [43, 3] width 7 height 976
click at [48, 89] on div at bounding box center [90, 89] width 87 height 10
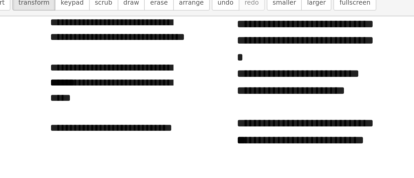
click at [60, 120] on div "**********" at bounding box center [90, 117] width 87 height 10
click at [94, 115] on div "**********" at bounding box center [90, 117] width 87 height 10
click at [107, 114] on div "**********" at bounding box center [90, 117] width 87 height 10
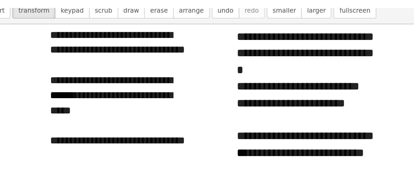
scroll to position [2560, 0]
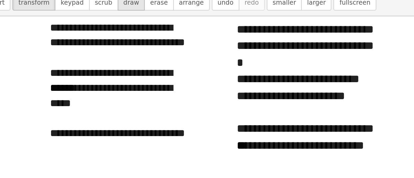
click at [93, 38] on span "draw" at bounding box center [98, 38] width 10 height 5
drag, startPoint x: 175, startPoint y: 59, endPoint x: 180, endPoint y: 59, distance: 5.0
click at [180, 59] on div at bounding box center [207, 8] width 414 height 5044
drag, startPoint x: 177, startPoint y: 91, endPoint x: 181, endPoint y: 91, distance: 4.3
click at [181, 91] on div at bounding box center [207, 8] width 414 height 5044
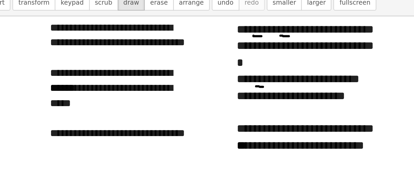
drag, startPoint x: 192, startPoint y: 59, endPoint x: 198, endPoint y: 59, distance: 5.3
click at [198, 59] on div at bounding box center [207, 8] width 414 height 5044
drag, startPoint x: 197, startPoint y: 90, endPoint x: 203, endPoint y: 90, distance: 6.0
click at [203, 90] on div at bounding box center [207, 8] width 414 height 5044
drag, startPoint x: 47, startPoint y: 127, endPoint x: 53, endPoint y: 126, distance: 6.5
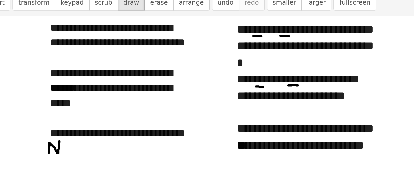
click at [53, 126] on div at bounding box center [207, 8] width 414 height 5044
click at [63, 126] on div at bounding box center [207, 8] width 414 height 5044
click at [175, 83] on div at bounding box center [207, 8] width 414 height 5044
click at [191, 52] on div at bounding box center [207, 8] width 414 height 5044
drag, startPoint x: 196, startPoint y: 83, endPoint x: 202, endPoint y: 83, distance: 5.7
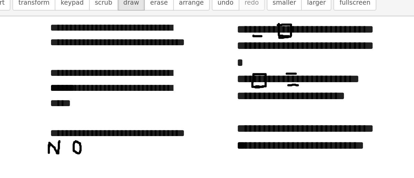
click at [202, 83] on div at bounding box center [207, 8] width 414 height 5044
drag, startPoint x: 79, startPoint y: 125, endPoint x: 79, endPoint y: 132, distance: 7.0
click at [79, 132] on div at bounding box center [207, 8] width 414 height 5044
drag, startPoint x: 79, startPoint y: 125, endPoint x: 83, endPoint y: 125, distance: 3.7
click at [83, 125] on div at bounding box center [207, 8] width 414 height 5044
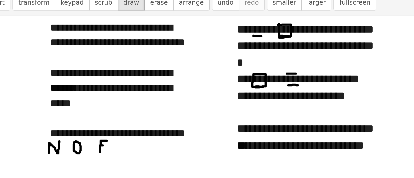
drag, startPoint x: 79, startPoint y: 128, endPoint x: 83, endPoint y: 129, distance: 4.0
click at [83, 129] on div at bounding box center [207, 8] width 414 height 5044
drag, startPoint x: 112, startPoint y: 128, endPoint x: 112, endPoint y: 135, distance: 6.7
click at [112, 135] on div at bounding box center [207, 8] width 414 height 5044
drag, startPoint x: 99, startPoint y: 127, endPoint x: 101, endPoint y: 131, distance: 4.8
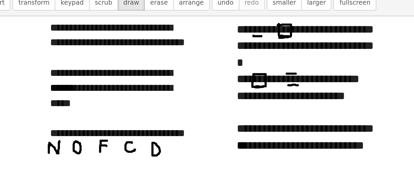
click at [101, 131] on div at bounding box center [207, 8] width 414 height 5044
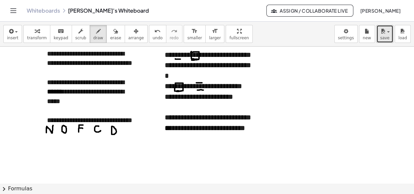
click at [386, 36] on span "save" at bounding box center [384, 38] width 9 height 5
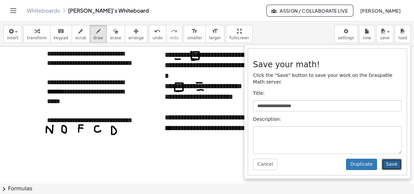
click at [393, 159] on button "Save" at bounding box center [392, 164] width 20 height 11
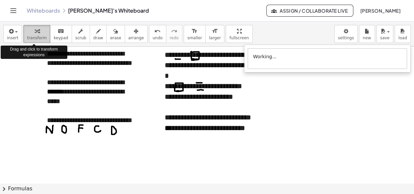
click at [35, 27] on icon "button" at bounding box center [37, 31] width 5 height 8
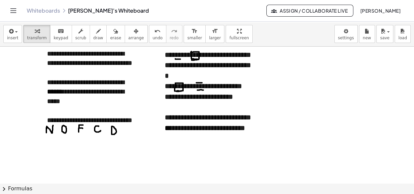
click at [53, 163] on div at bounding box center [90, 168] width 87 height 10
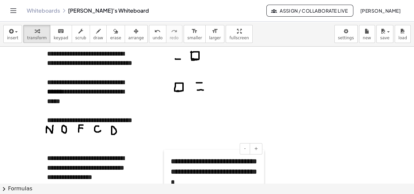
drag, startPoint x: 164, startPoint y: 90, endPoint x: 170, endPoint y: 197, distance: 106.9
click at [170, 194] on html "**********" at bounding box center [207, 97] width 414 height 194
click at [111, 32] on button "erase" at bounding box center [115, 34] width 18 height 18
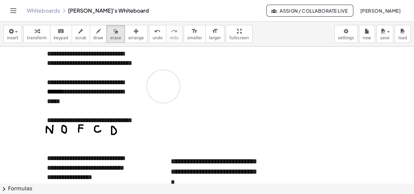
drag, startPoint x: 223, startPoint y: 57, endPoint x: 163, endPoint y: 87, distance: 66.5
click at [163, 87] on div at bounding box center [207, 8] width 414 height 5044
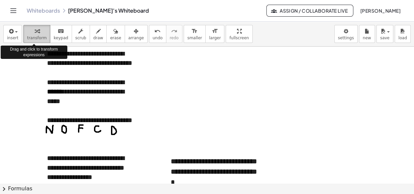
click at [27, 32] on div "button" at bounding box center [37, 31] width 20 height 8
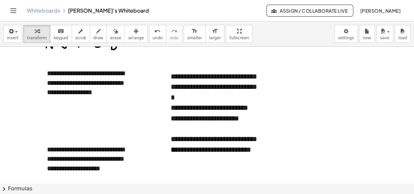
scroll to position [2614, 0]
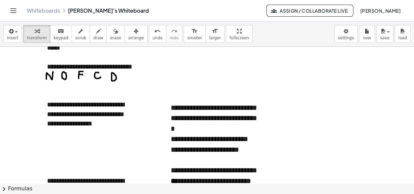
click at [66, 138] on div at bounding box center [90, 143] width 87 height 10
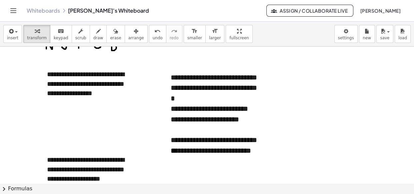
scroll to position [2645, 0]
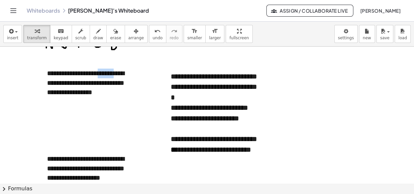
drag, startPoint x: 97, startPoint y: 73, endPoint x: 124, endPoint y: 75, distance: 26.7
click at [124, 75] on div "**********" at bounding box center [90, 83] width 87 height 29
copy div "******"
click at [47, 101] on div "******" at bounding box center [90, 102] width 87 height 10
click at [52, 101] on div "******" at bounding box center [90, 102] width 87 height 10
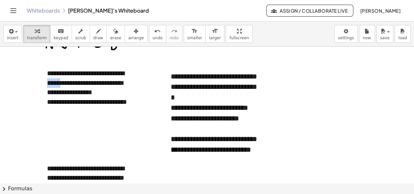
drag, startPoint x: 48, startPoint y: 82, endPoint x: 69, endPoint y: 82, distance: 21.7
click at [69, 82] on div "**********" at bounding box center [90, 83] width 87 height 29
copy div "******"
click at [48, 113] on div at bounding box center [90, 112] width 87 height 10
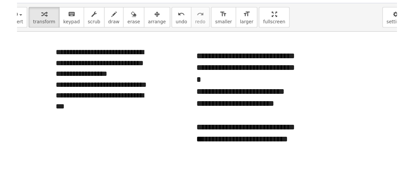
scroll to position [2654, 0]
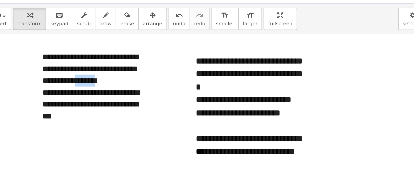
drag, startPoint x: 84, startPoint y: 83, endPoint x: 102, endPoint y: 85, distance: 17.8
click at [102, 85] on div "**********" at bounding box center [90, 74] width 87 height 29
copy div "******"
click at [57, 141] on div at bounding box center [90, 141] width 87 height 10
click at [52, 141] on div "******" at bounding box center [90, 141] width 87 height 10
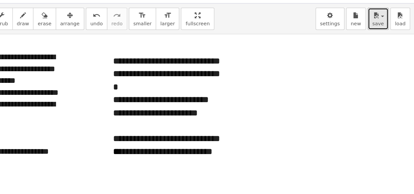
click at [389, 36] on span "save" at bounding box center [384, 38] width 9 height 5
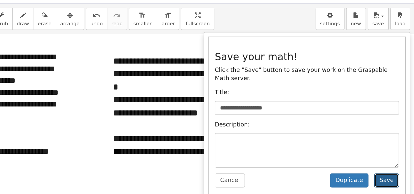
click at [390, 159] on button "Save" at bounding box center [392, 164] width 20 height 11
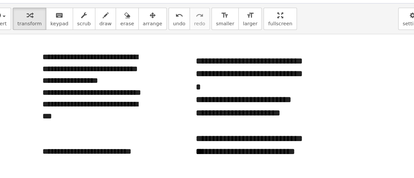
scroll to position [2662, 0]
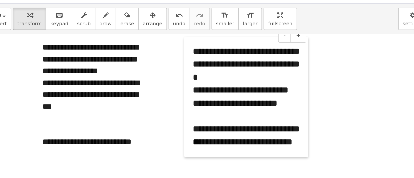
click at [167, 89] on div at bounding box center [165, 97] width 7 height 97
click at [57, 135] on div "**********" at bounding box center [90, 134] width 87 height 10
click at [68, 133] on div "**********" at bounding box center [90, 134] width 87 height 10
click at [82, 133] on div "**********" at bounding box center [90, 134] width 87 height 10
click at [98, 132] on div "**********" at bounding box center [90, 134] width 87 height 10
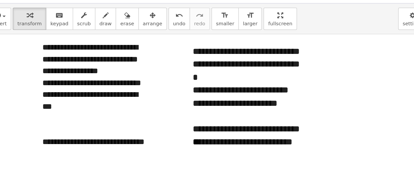
click at [108, 135] on div "**********" at bounding box center [90, 134] width 87 height 10
click at [95, 135] on div "**********" at bounding box center [90, 134] width 87 height 10
click at [107, 135] on div "**********" at bounding box center [90, 134] width 87 height 10
click at [51, 137] on div "**********" at bounding box center [90, 134] width 87 height 10
click at [79, 120] on div at bounding box center [90, 124] width 87 height 10
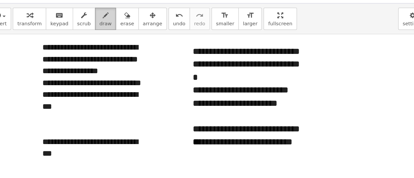
click at [93, 36] on span "draw" at bounding box center [98, 38] width 10 height 5
drag, startPoint x: 190, startPoint y: 96, endPoint x: 196, endPoint y: 97, distance: 6.0
drag, startPoint x: 168, startPoint y: 129, endPoint x: 174, endPoint y: 128, distance: 6.3
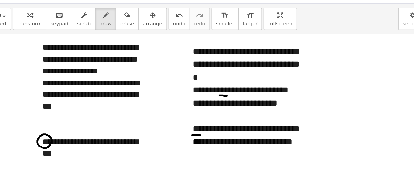
drag, startPoint x: 166, startPoint y: 96, endPoint x: 176, endPoint y: 96, distance: 9.7
drag, startPoint x: 167, startPoint y: 140, endPoint x: 174, endPoint y: 139, distance: 7.0
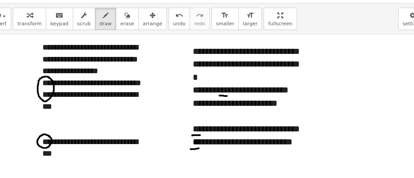
drag, startPoint x: 189, startPoint y: 106, endPoint x: 198, endPoint y: 107, distance: 9.1
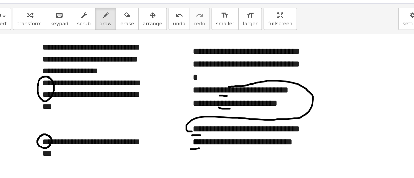
drag, startPoint x: 168, startPoint y: 125, endPoint x: 197, endPoint y: 89, distance: 46.7
drag, startPoint x: 166, startPoint y: 97, endPoint x: 175, endPoint y: 97, distance: 9.0
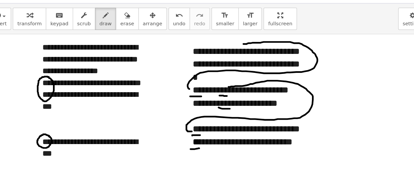
drag, startPoint x: 166, startPoint y: 91, endPoint x: 208, endPoint y: 56, distance: 54.9
drag, startPoint x: 205, startPoint y: 66, endPoint x: 211, endPoint y: 66, distance: 6.0
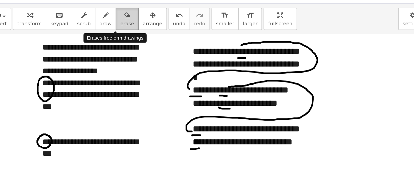
click at [110, 33] on div "button" at bounding box center [115, 31] width 11 height 8
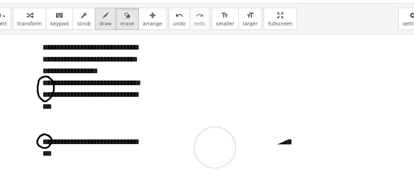
drag, startPoint x: 279, startPoint y: 58, endPoint x: 92, endPoint y: 37, distance: 187.6
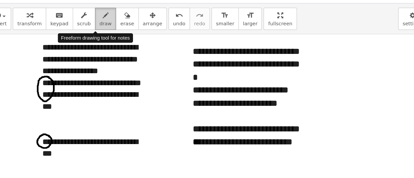
click at [93, 30] on div "button" at bounding box center [98, 31] width 10 height 8
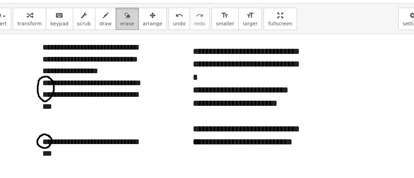
click at [113, 32] on icon "button" at bounding box center [115, 31] width 5 height 8
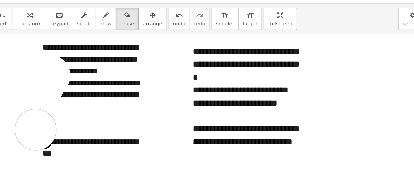
drag, startPoint x: 53, startPoint y: 80, endPoint x: 49, endPoint y: 130, distance: 50.2
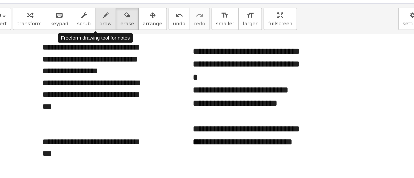
click at [96, 34] on icon "button" at bounding box center [98, 31] width 5 height 8
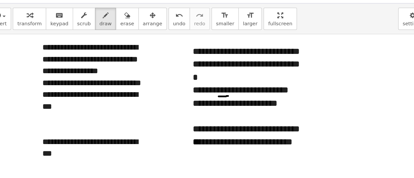
drag, startPoint x: 189, startPoint y: 97, endPoint x: 197, endPoint y: 97, distance: 8.0
drag, startPoint x: 167, startPoint y: 128, endPoint x: 173, endPoint y: 128, distance: 5.3
drag, startPoint x: 47, startPoint y: 125, endPoint x: 116, endPoint y: 126, distance: 69.1
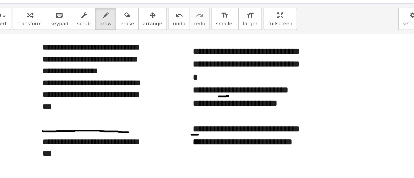
drag, startPoint x: 46, startPoint y: 89, endPoint x: 54, endPoint y: 89, distance: 8.0
drag, startPoint x: 46, startPoint y: 99, endPoint x: 53, endPoint y: 99, distance: 7.3
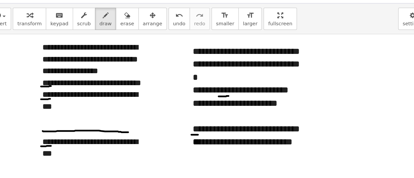
drag, startPoint x: 46, startPoint y: 137, endPoint x: 54, endPoint y: 137, distance: 8.0
drag, startPoint x: 46, startPoint y: 95, endPoint x: 46, endPoint y: 88, distance: 7.7
drag, startPoint x: 168, startPoint y: 97, endPoint x: 173, endPoint y: 97, distance: 4.7
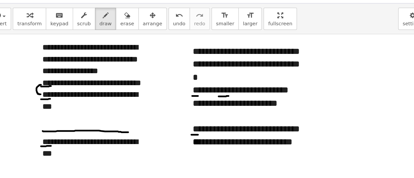
drag, startPoint x: 205, startPoint y: 65, endPoint x: 211, endPoint y: 65, distance: 5.7
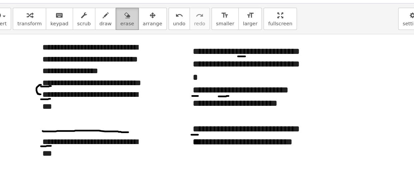
click at [110, 30] on div "button" at bounding box center [115, 31] width 11 height 8
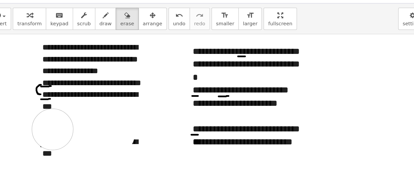
drag, startPoint x: 105, startPoint y: 127, endPoint x: 47, endPoint y: 123, distance: 57.8
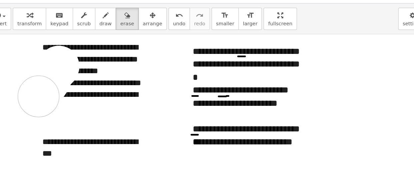
drag, startPoint x: 60, startPoint y: 73, endPoint x: 42, endPoint y: 100, distance: 32.7
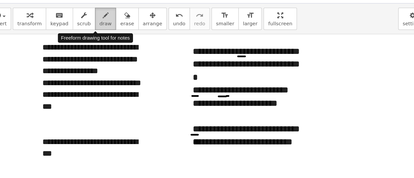
click at [95, 37] on button "draw" at bounding box center [98, 34] width 17 height 18
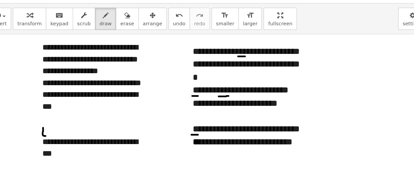
drag, startPoint x: 48, startPoint y: 122, endPoint x: 53, endPoint y: 129, distance: 8.1
drag, startPoint x: 47, startPoint y: 121, endPoint x: 51, endPoint y: 121, distance: 4.3
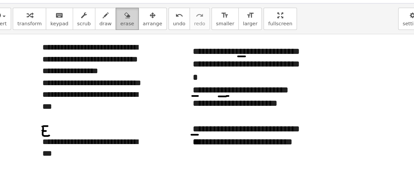
click at [110, 36] on span "erase" at bounding box center [115, 38] width 11 height 5
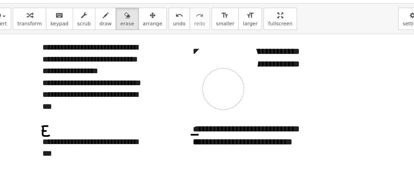
drag, startPoint x: 232, startPoint y: 92, endPoint x: 166, endPoint y: 133, distance: 77.8
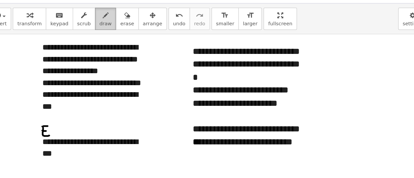
click at [94, 33] on div "button" at bounding box center [98, 31] width 10 height 8
drag, startPoint x: 190, startPoint y: 97, endPoint x: 198, endPoint y: 97, distance: 8.3
drag, startPoint x: 166, startPoint y: 128, endPoint x: 176, endPoint y: 128, distance: 10.0
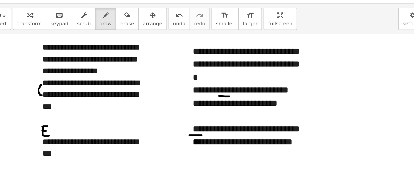
drag, startPoint x: 47, startPoint y: 96, endPoint x: 46, endPoint y: 88, distance: 8.4
drag, startPoint x: 168, startPoint y: 96, endPoint x: 175, endPoint y: 96, distance: 7.7
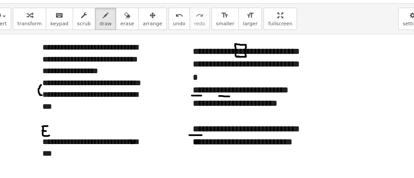
drag, startPoint x: 118, startPoint y: 132, endPoint x: 126, endPoint y: 130, distance: 8.7
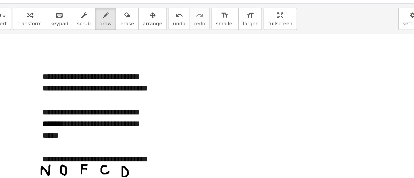
scroll to position [2541, 0]
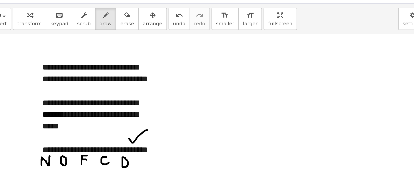
drag, startPoint x: 117, startPoint y: 131, endPoint x: 132, endPoint y: 124, distance: 16.3
click at [132, 124] on div at bounding box center [207, 28] width 414 height 5044
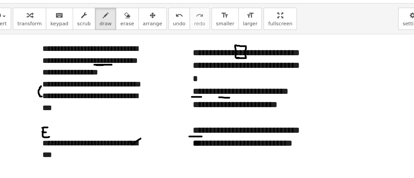
scroll to position [2661, 0]
drag, startPoint x: 61, startPoint y: 122, endPoint x: 64, endPoint y: 130, distance: 8.8
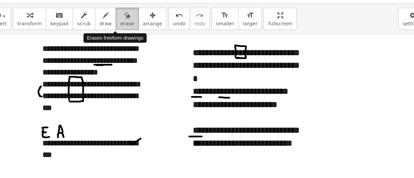
click at [110, 34] on div "button" at bounding box center [115, 31] width 11 height 8
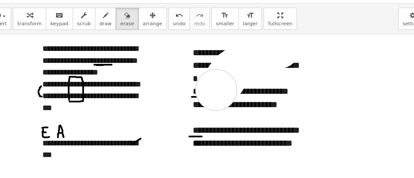
drag, startPoint x: 238, startPoint y: 58, endPoint x: 169, endPoint y: 134, distance: 103.0
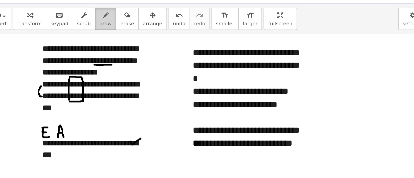
click at [93, 36] on span "draw" at bounding box center [98, 38] width 10 height 5
drag, startPoint x: 200, startPoint y: 97, endPoint x: 207, endPoint y: 97, distance: 6.3
drag, startPoint x: 190, startPoint y: 129, endPoint x: 197, endPoint y: 129, distance: 6.7
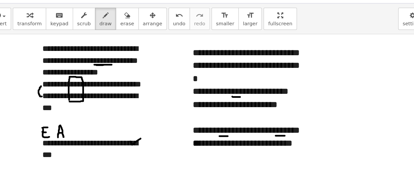
drag, startPoint x: 235, startPoint y: 129, endPoint x: 243, endPoint y: 129, distance: 7.3
drag, startPoint x: 239, startPoint y: 97, endPoint x: 245, endPoint y: 97, distance: 5.7
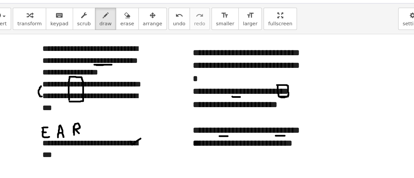
drag, startPoint x: 72, startPoint y: 121, endPoint x: 77, endPoint y: 127, distance: 7.1
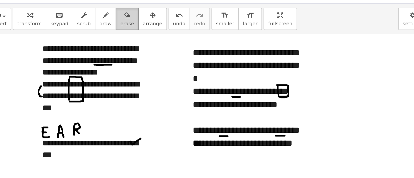
click at [113, 28] on icon "button" at bounding box center [115, 31] width 5 height 8
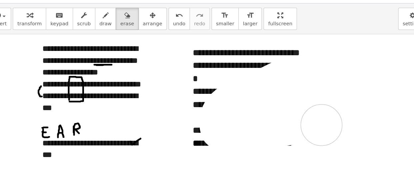
drag, startPoint x: 245, startPoint y: 84, endPoint x: 273, endPoint y: 120, distance: 45.7
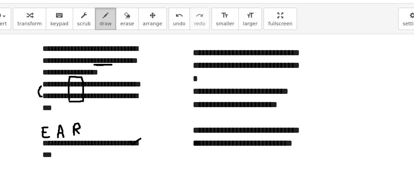
click at [90, 41] on button "draw" at bounding box center [98, 34] width 17 height 18
drag, startPoint x: 200, startPoint y: 97, endPoint x: 208, endPoint y: 97, distance: 7.7
drag, startPoint x: 190, startPoint y: 128, endPoint x: 196, endPoint y: 128, distance: 6.3
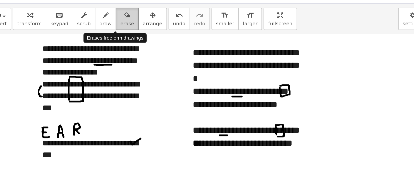
click at [110, 37] on span "erase" at bounding box center [115, 38] width 11 height 5
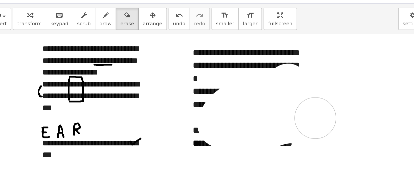
drag, startPoint x: 245, startPoint y: 87, endPoint x: 206, endPoint y: 111, distance: 46.0
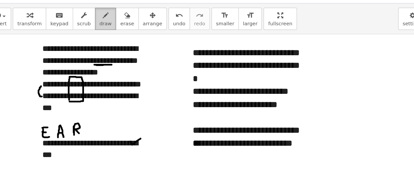
click at [90, 31] on button "draw" at bounding box center [98, 34] width 17 height 18
drag, startPoint x: 205, startPoint y: 66, endPoint x: 209, endPoint y: 66, distance: 4.7
drag, startPoint x: 168, startPoint y: 67, endPoint x: 175, endPoint y: 67, distance: 7.0
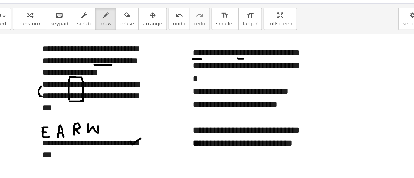
drag, startPoint x: 84, startPoint y: 119, endPoint x: 92, endPoint y: 120, distance: 7.7
drag, startPoint x: 97, startPoint y: 119, endPoint x: 101, endPoint y: 119, distance: 3.7
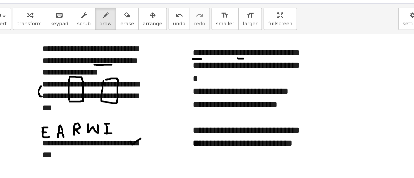
drag, startPoint x: 99, startPoint y: 119, endPoint x: 103, endPoint y: 127, distance: 8.8
drag, startPoint x: 117, startPoint y: 117, endPoint x: 117, endPoint y: 125, distance: 8.0
drag, startPoint x: 115, startPoint y: 122, endPoint x: 117, endPoint y: 126, distance: 5.1
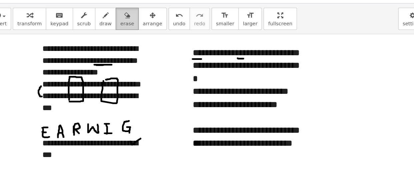
click at [108, 40] on button "erase" at bounding box center [115, 34] width 18 height 18
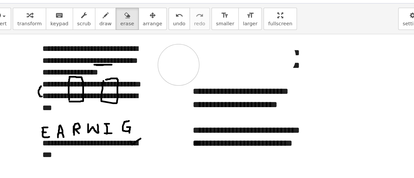
drag, startPoint x: 235, startPoint y: 65, endPoint x: 152, endPoint y: 72, distance: 83.3
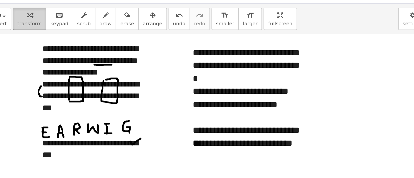
click at [35, 35] on icon "button" at bounding box center [37, 31] width 5 height 8
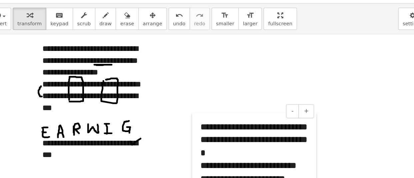
drag, startPoint x: 163, startPoint y: 78, endPoint x: 169, endPoint y: 138, distance: 60.7
click at [169, 138] on div at bounding box center [171, 158] width 7 height 97
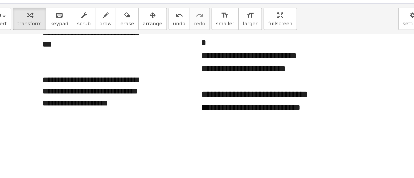
scroll to position [2751, 0]
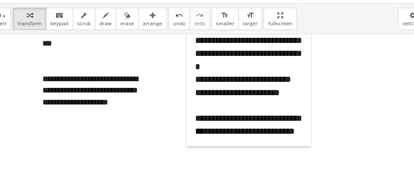
drag, startPoint x: 175, startPoint y: 80, endPoint x: 171, endPoint y: 125, distance: 44.5
click at [170, 125] on div at bounding box center [167, 88] width 7 height 97
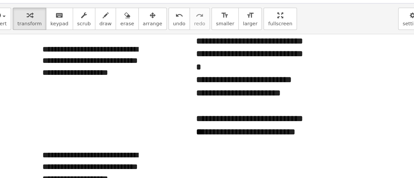
scroll to position [2779, 0]
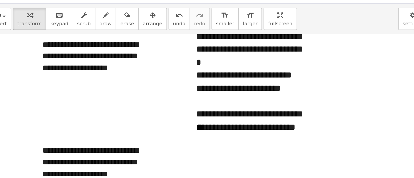
click at [75, 131] on div at bounding box center [90, 131] width 87 height 10
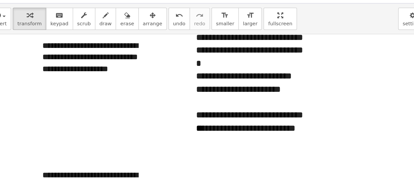
scroll to position [2778, 0]
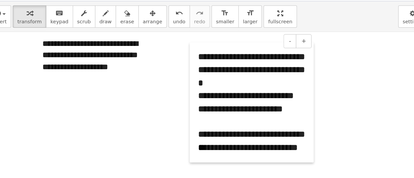
drag, startPoint x: 164, startPoint y: 90, endPoint x: 166, endPoint y: 107, distance: 17.4
click at [166, 107] on div at bounding box center [169, 103] width 7 height 97
click at [52, 96] on div at bounding box center [90, 94] width 87 height 10
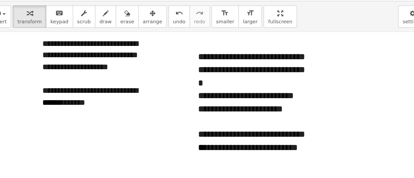
click at [86, 101] on div "**********" at bounding box center [90, 104] width 87 height 10
click at [90, 103] on div "**********" at bounding box center [90, 104] width 87 height 10
click at [96, 102] on div "**********" at bounding box center [90, 104] width 87 height 10
click at [127, 105] on div "**********" at bounding box center [90, 104] width 87 height 10
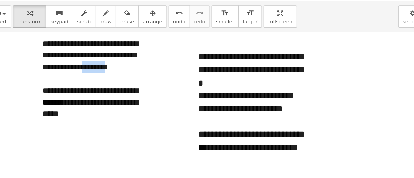
drag, startPoint x: 47, startPoint y: 85, endPoint x: 77, endPoint y: 85, distance: 29.4
click at [77, 85] on div "**********" at bounding box center [90, 70] width 87 height 38
copy div "*******"
click at [50, 134] on div at bounding box center [90, 132] width 87 height 10
click at [52, 132] on div "*******" at bounding box center [90, 132] width 87 height 10
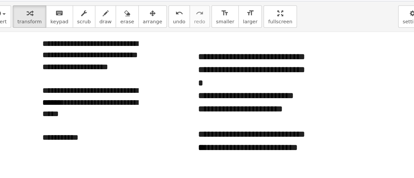
click at [62, 132] on div "**********" at bounding box center [90, 132] width 87 height 10
click at [74, 131] on div "**********" at bounding box center [90, 132] width 87 height 10
click at [88, 130] on div "**********" at bounding box center [90, 132] width 87 height 10
click at [99, 129] on div "**********" at bounding box center [90, 132] width 87 height 10
click at [112, 130] on div "**********" at bounding box center [90, 132] width 87 height 10
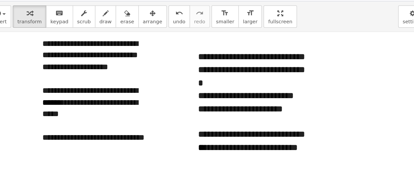
click at [60, 161] on div at bounding box center [90, 161] width 87 height 10
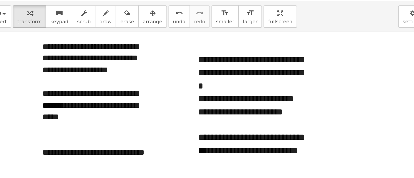
scroll to position [2775, 0]
click at [48, 135] on div at bounding box center [90, 134] width 87 height 10
drag, startPoint x: 200, startPoint y: 134, endPoint x: 195, endPoint y: 133, distance: 5.1
click at [195, 133] on div "**********" at bounding box center [216, 132] width 87 height 10
drag, startPoint x: 189, startPoint y: 104, endPoint x: 185, endPoint y: 103, distance: 3.7
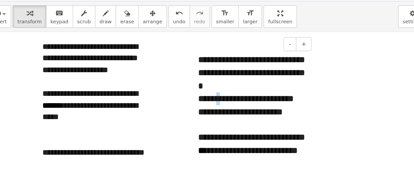
click at [185, 103] on div "**********" at bounding box center [216, 100] width 87 height 10
click at [48, 136] on div at bounding box center [90, 134] width 87 height 10
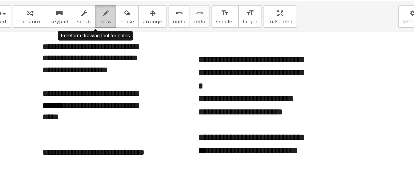
click at [90, 38] on button "draw" at bounding box center [98, 34] width 17 height 18
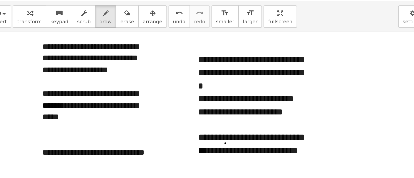
drag, startPoint x: 245, startPoint y: 75, endPoint x: 256, endPoint y: 75, distance: 10.0
drag, startPoint x: 172, startPoint y: 75, endPoint x: 180, endPoint y: 74, distance: 7.7
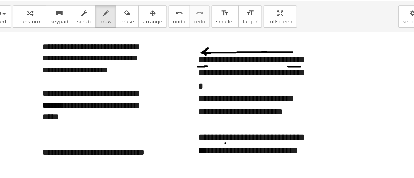
drag, startPoint x: 249, startPoint y: 63, endPoint x: 180, endPoint y: 66, distance: 69.1
drag, startPoint x: 195, startPoint y: 136, endPoint x: 200, endPoint y: 137, distance: 5.3
drag, startPoint x: 198, startPoint y: 128, endPoint x: 178, endPoint y: 129, distance: 20.0
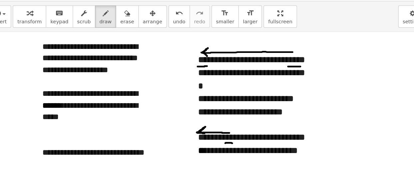
drag, startPoint x: 197, startPoint y: 124, endPoint x: 178, endPoint y: 126, distance: 19.8
drag, startPoint x: 92, startPoint y: 73, endPoint x: 106, endPoint y: 73, distance: 13.4
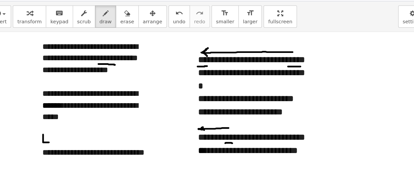
drag, startPoint x: 48, startPoint y: 130, endPoint x: 53, endPoint y: 136, distance: 8.1
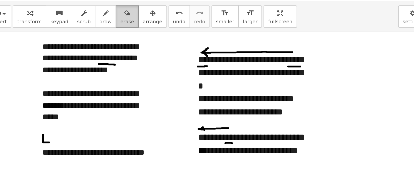
click at [113, 32] on icon "button" at bounding box center [115, 31] width 5 height 8
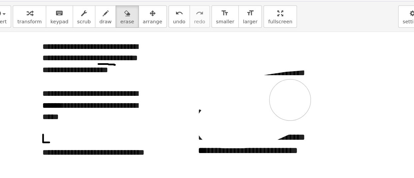
drag, startPoint x: 269, startPoint y: 60, endPoint x: 148, endPoint y: 55, distance: 120.5
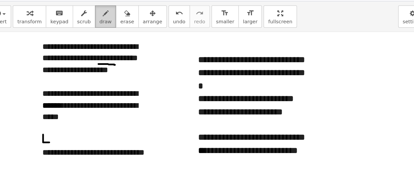
click at [93, 32] on div "button" at bounding box center [98, 31] width 10 height 8
drag, startPoint x: 244, startPoint y: 105, endPoint x: 252, endPoint y: 105, distance: 7.7
drag, startPoint x: 171, startPoint y: 76, endPoint x: 180, endPoint y: 75, distance: 9.7
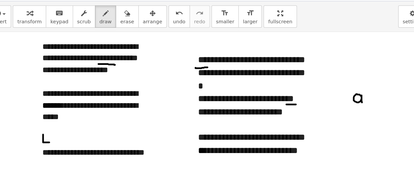
drag, startPoint x: 304, startPoint y: 98, endPoint x: 306, endPoint y: 109, distance: 11.1
drag, startPoint x: 243, startPoint y: 105, endPoint x: 252, endPoint y: 105, distance: 8.3
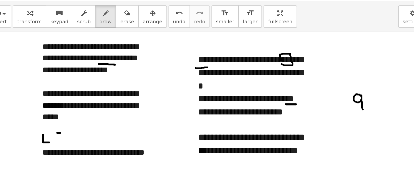
drag, startPoint x: 61, startPoint y: 128, endPoint x: 63, endPoint y: 137, distance: 8.8
click at [111, 31] on button "erase" at bounding box center [115, 34] width 18 height 18
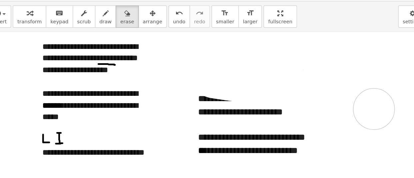
drag, startPoint x: 251, startPoint y: 61, endPoint x: 80, endPoint y: 93, distance: 173.8
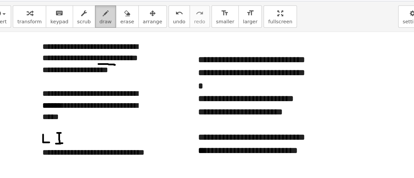
click at [93, 37] on span "draw" at bounding box center [98, 38] width 10 height 5
drag, startPoint x: 69, startPoint y: 130, endPoint x: 69, endPoint y: 135, distance: 4.7
drag, startPoint x: 241, startPoint y: 74, endPoint x: 246, endPoint y: 74, distance: 4.7
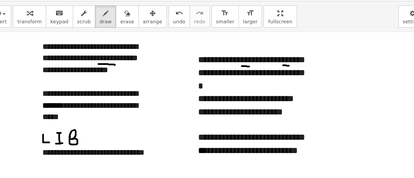
drag, startPoint x: 208, startPoint y: 74, endPoint x: 214, endPoint y: 75, distance: 6.0
drag, startPoint x: 205, startPoint y: 105, endPoint x: 210, endPoint y: 105, distance: 5.0
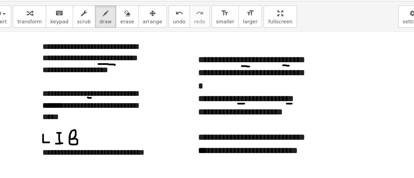
drag, startPoint x: 83, startPoint y: 130, endPoint x: 83, endPoint y: 136, distance: 6.3
drag, startPoint x: 84, startPoint y: 129, endPoint x: 91, endPoint y: 134, distance: 8.9
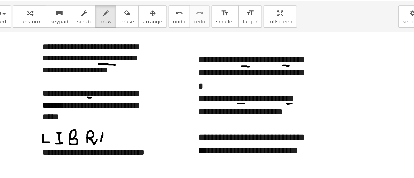
drag, startPoint x: 96, startPoint y: 128, endPoint x: 94, endPoint y: 135, distance: 6.8
drag, startPoint x: 96, startPoint y: 128, endPoint x: 101, endPoint y: 135, distance: 8.7
drag, startPoint x: 95, startPoint y: 132, endPoint x: 101, endPoint y: 131, distance: 5.7
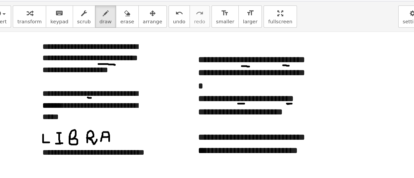
drag, startPoint x: 106, startPoint y: 129, endPoint x: 111, endPoint y: 134, distance: 7.5
drag, startPoint x: 116, startPoint y: 129, endPoint x: 119, endPoint y: 137, distance: 8.9
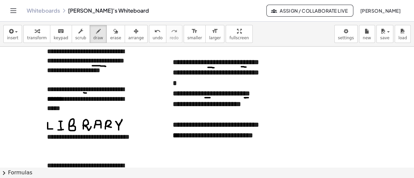
scroll to position [2782, 0]
click at [36, 30] on icon "button" at bounding box center [37, 31] width 5 height 8
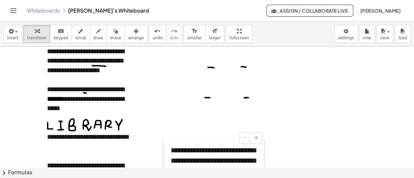
drag, startPoint x: 171, startPoint y: 102, endPoint x: 169, endPoint y: 190, distance: 88.4
click at [169, 178] on html "**********" at bounding box center [207, 89] width 414 height 178
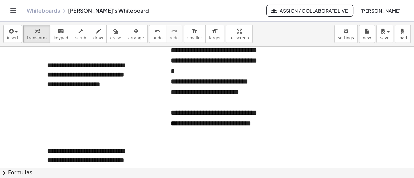
scroll to position [2883, 0]
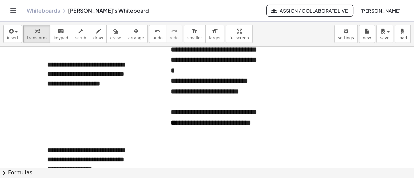
click at [170, 77] on div "**********" at bounding box center [214, 86] width 100 height 97
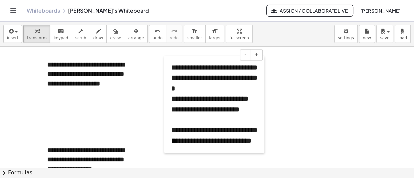
drag, startPoint x: 168, startPoint y: 73, endPoint x: 168, endPoint y: 91, distance: 18.0
click at [168, 91] on div at bounding box center [167, 104] width 7 height 97
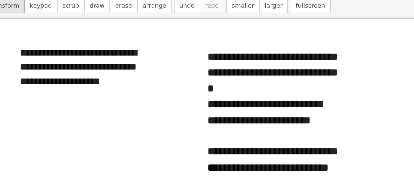
scroll to position [2878, 0]
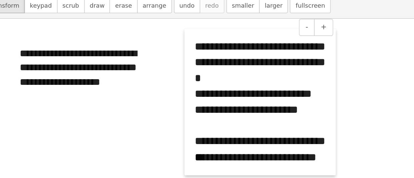
drag, startPoint x: 169, startPoint y: 99, endPoint x: 161, endPoint y: 91, distance: 11.1
click at [161, 91] on div at bounding box center [159, 101] width 7 height 97
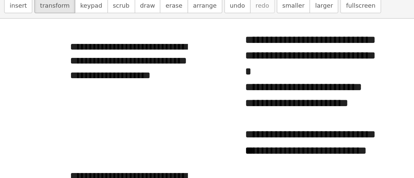
scroll to position [2883, 0]
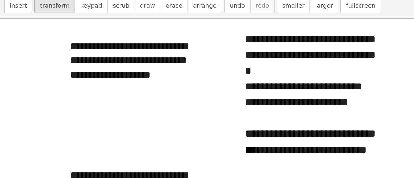
click at [90, 122] on div at bounding box center [90, 122] width 87 height 10
click at [99, 65] on div "**********" at bounding box center [90, 79] width 87 height 38
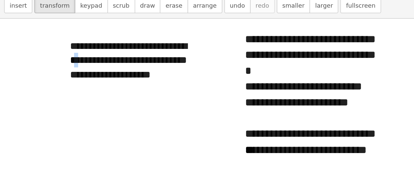
click at [51, 74] on div "**********" at bounding box center [90, 79] width 87 height 38
click at [99, 66] on div "**********" at bounding box center [90, 79] width 87 height 38
click at [52, 75] on div "**********" at bounding box center [90, 79] width 87 height 38
click at [85, 93] on div "**********" at bounding box center [90, 79] width 87 height 38
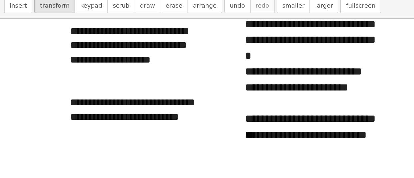
scroll to position [2894, 0]
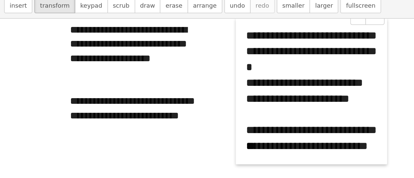
drag, startPoint x: 161, startPoint y: 69, endPoint x: 164, endPoint y: 87, distance: 18.9
click at [163, 87] on div at bounding box center [160, 94] width 7 height 97
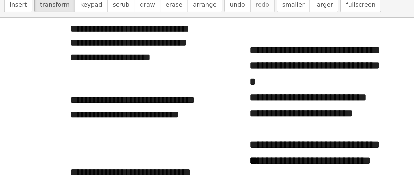
click at [49, 140] on div at bounding box center [90, 140] width 87 height 10
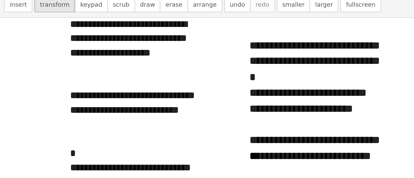
scroll to position [2897, 0]
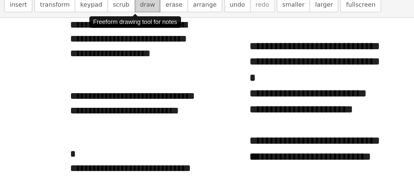
click at [93, 38] on span "draw" at bounding box center [98, 38] width 10 height 5
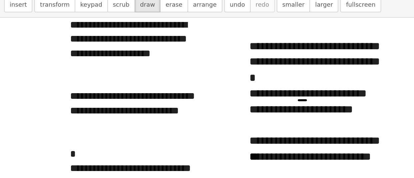
drag, startPoint x: 198, startPoint y: 101, endPoint x: 203, endPoint y: 101, distance: 4.7
drag, startPoint x: 227, startPoint y: 70, endPoint x: 233, endPoint y: 70, distance: 5.3
drag, startPoint x: 58, startPoint y: 102, endPoint x: 63, endPoint y: 102, distance: 4.7
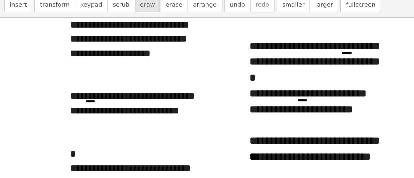
drag, startPoint x: 57, startPoint y: 111, endPoint x: 62, endPoint y: 111, distance: 5.0
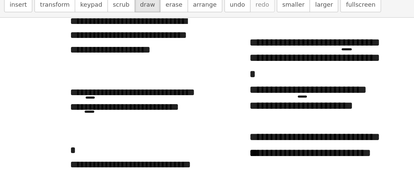
scroll to position [2899, 0]
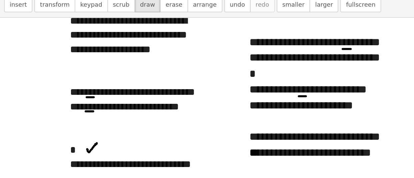
drag, startPoint x: 58, startPoint y: 134, endPoint x: 65, endPoint y: 130, distance: 7.8
click at [110, 38] on span "erase" at bounding box center [115, 38] width 11 height 5
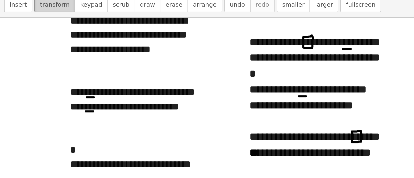
click at [35, 39] on span "transform" at bounding box center [37, 38] width 20 height 5
click at [53, 134] on div "*" at bounding box center [90, 134] width 87 height 10
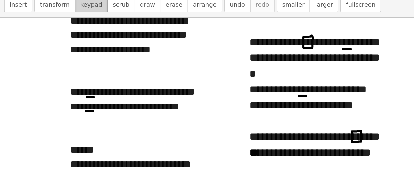
click at [54, 37] on span "keypad" at bounding box center [61, 38] width 15 height 5
click at [110, 38] on span "erase" at bounding box center [115, 38] width 11 height 5
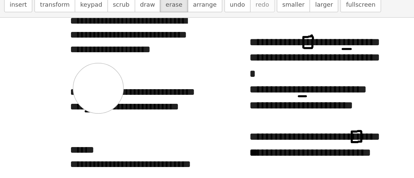
drag, startPoint x: 66, startPoint y: 93, endPoint x: 52, endPoint y: 119, distance: 28.8
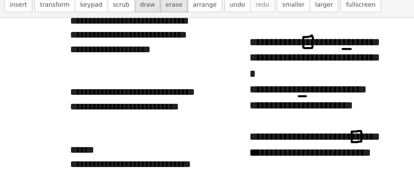
click at [91, 41] on button "draw" at bounding box center [98, 34] width 17 height 18
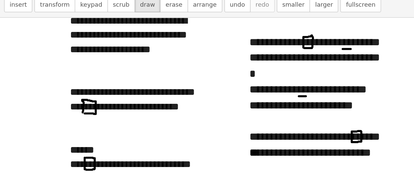
drag, startPoint x: 39, startPoint y: 106, endPoint x: 43, endPoint y: 110, distance: 5.9
drag, startPoint x: 39, startPoint y: 144, endPoint x: 43, endPoint y: 146, distance: 4.3
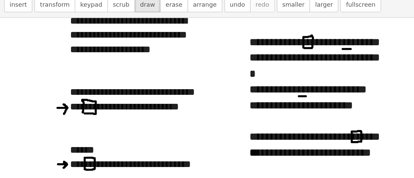
drag, startPoint x: 198, startPoint y: 98, endPoint x: 202, endPoint y: 98, distance: 4.3
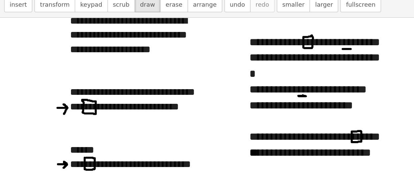
drag, startPoint x: 37, startPoint y: 93, endPoint x: 42, endPoint y: 92, distance: 5.4
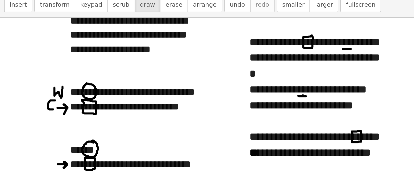
drag, startPoint x: 37, startPoint y: 101, endPoint x: 36, endPoint y: 107, distance: 6.1
drag, startPoint x: 32, startPoint y: 141, endPoint x: 34, endPoint y: 146, distance: 5.1
drag, startPoint x: 30, startPoint y: 133, endPoint x: 35, endPoint y: 133, distance: 5.7
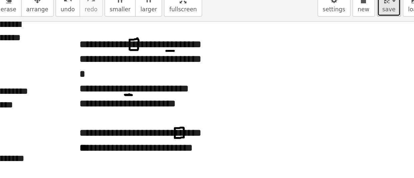
click at [383, 37] on span "save" at bounding box center [384, 38] width 9 height 5
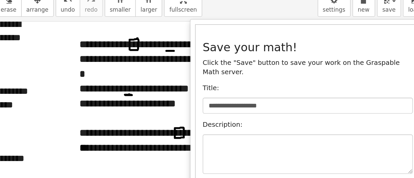
click at [394, 159] on button "Save" at bounding box center [392, 164] width 20 height 11
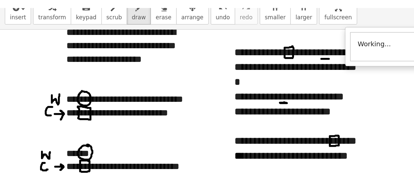
scroll to position [2897, 0]
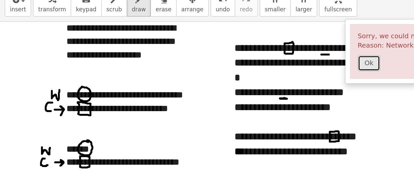
click at [263, 78] on button "Ok" at bounding box center [261, 75] width 16 height 11
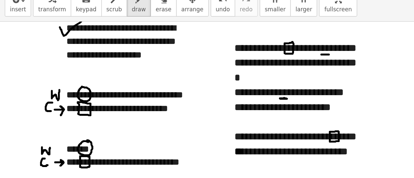
drag, startPoint x: 42, startPoint y: 51, endPoint x: 58, endPoint y: 46, distance: 16.4
click at [58, 46] on div "**********" at bounding box center [207, 100] width 414 height 157
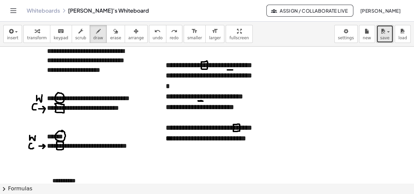
click at [384, 30] on icon "button" at bounding box center [383, 31] width 6 height 8
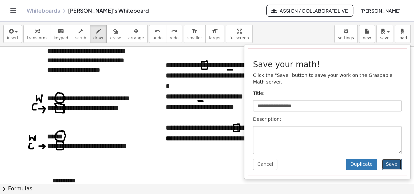
click at [394, 162] on button "Save" at bounding box center [392, 164] width 20 height 11
